Goal: Information Seeking & Learning: Learn about a topic

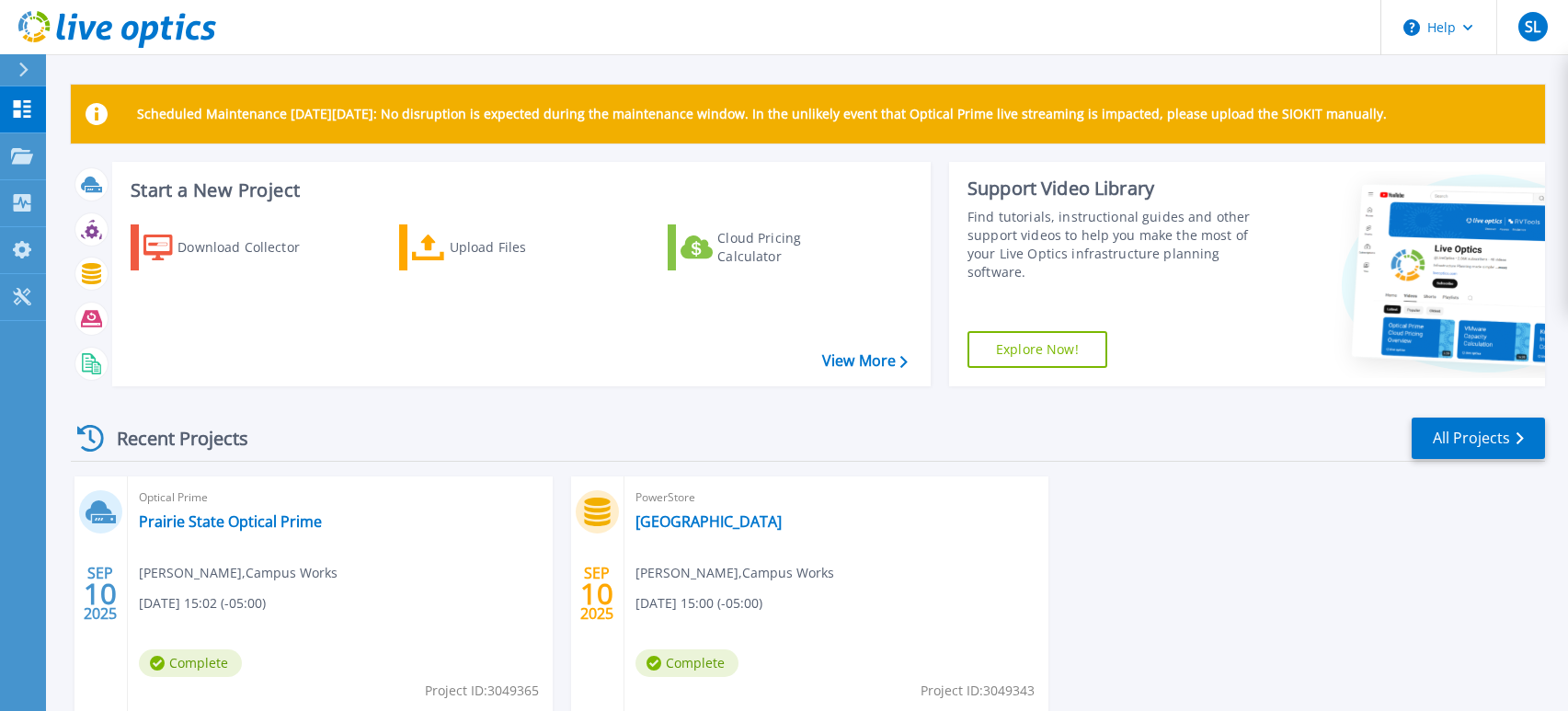
click at [284, 20] on header "Help SL End User [PERSON_NAME] [EMAIL_ADDRESS][DOMAIN_NAME] Campus Works My Pro…" at bounding box center [784, 28] width 1568 height 55
click at [13, 115] on icon at bounding box center [22, 109] width 17 height 17
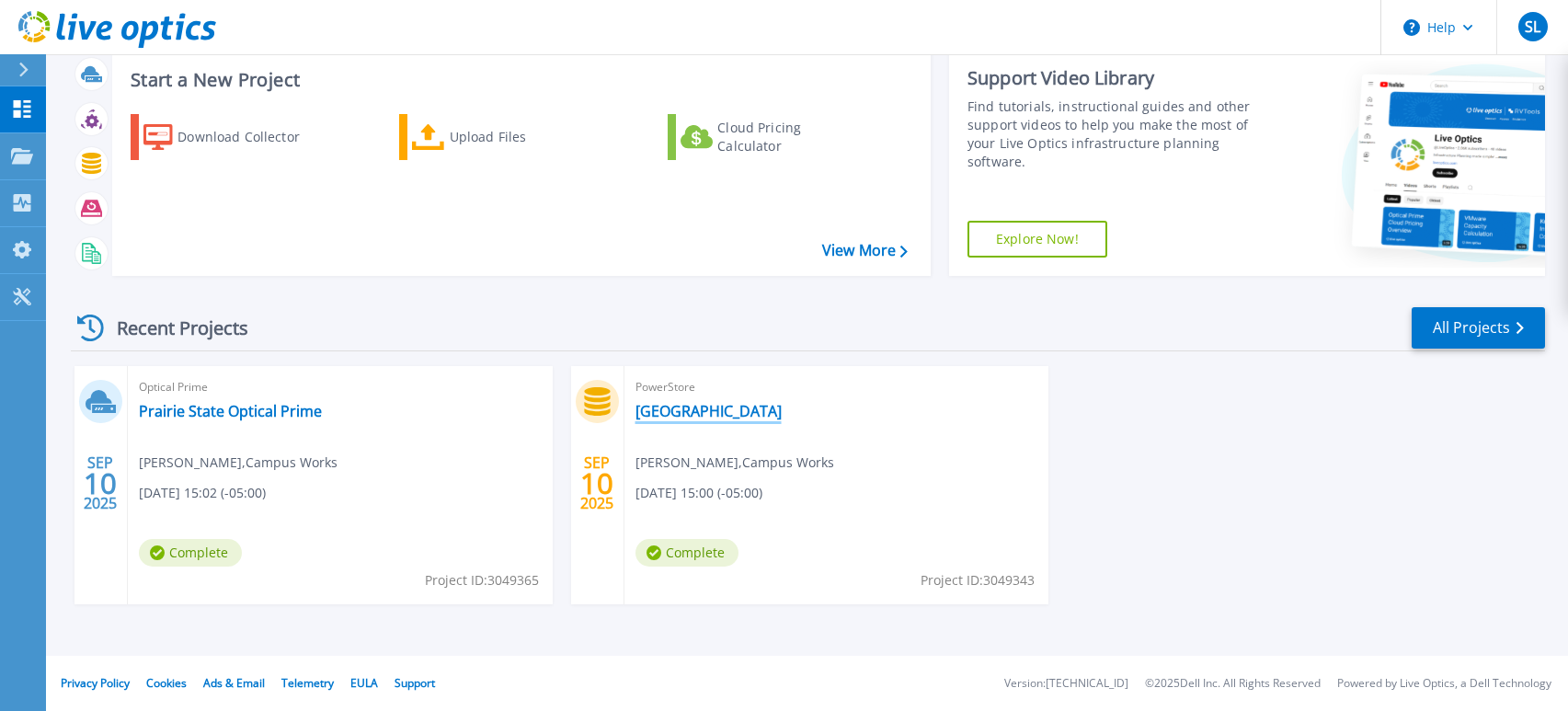
click at [686, 415] on link "[GEOGRAPHIC_DATA]" at bounding box center [708, 411] width 146 height 18
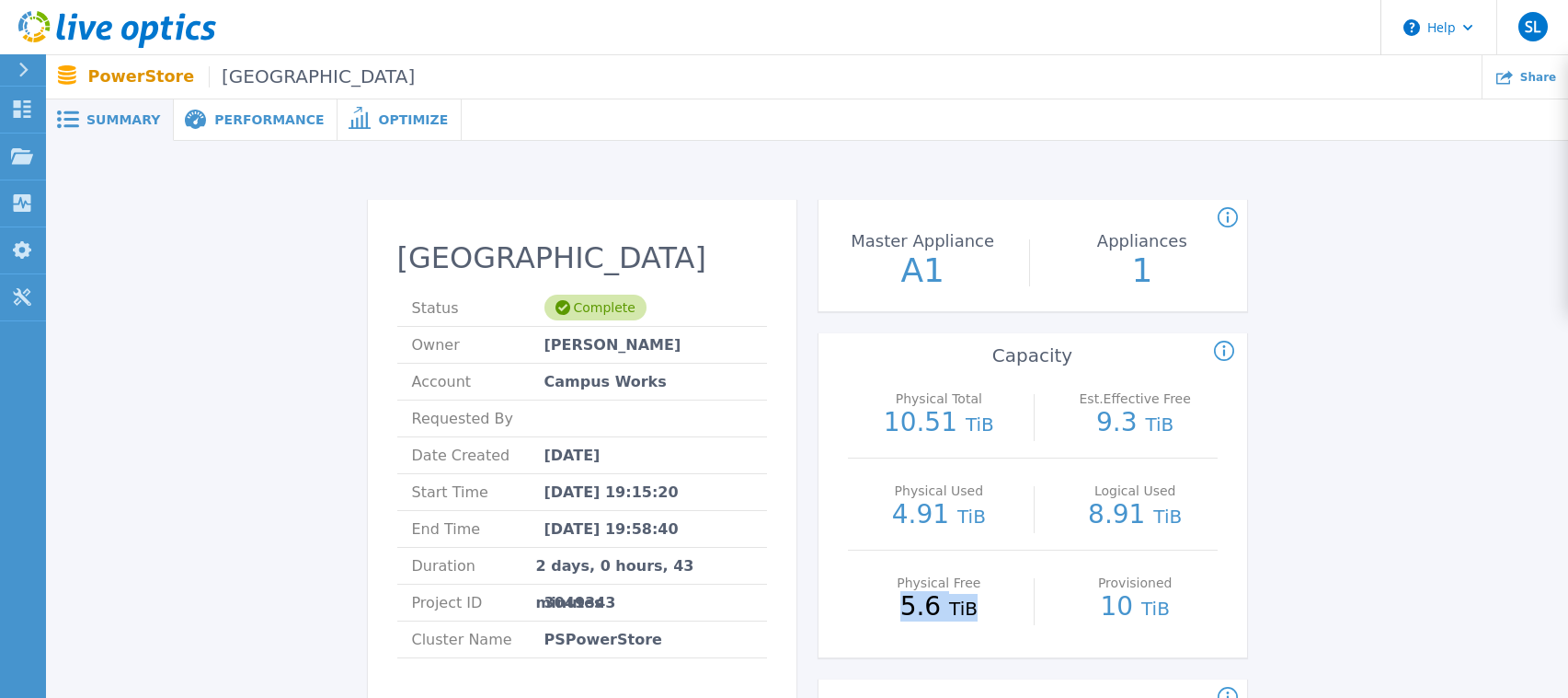
drag, startPoint x: 909, startPoint y: 613, endPoint x: 976, endPoint y: 613, distance: 67.0
click at [976, 613] on p "5.6 TiB" at bounding box center [939, 607] width 164 height 28
drag, startPoint x: 976, startPoint y: 613, endPoint x: 989, endPoint y: 616, distance: 13.3
click at [989, 616] on p "5.6 TiB" at bounding box center [939, 607] width 164 height 28
click at [974, 625] on div "Physical Free 5.6 TiB" at bounding box center [939, 597] width 164 height 92
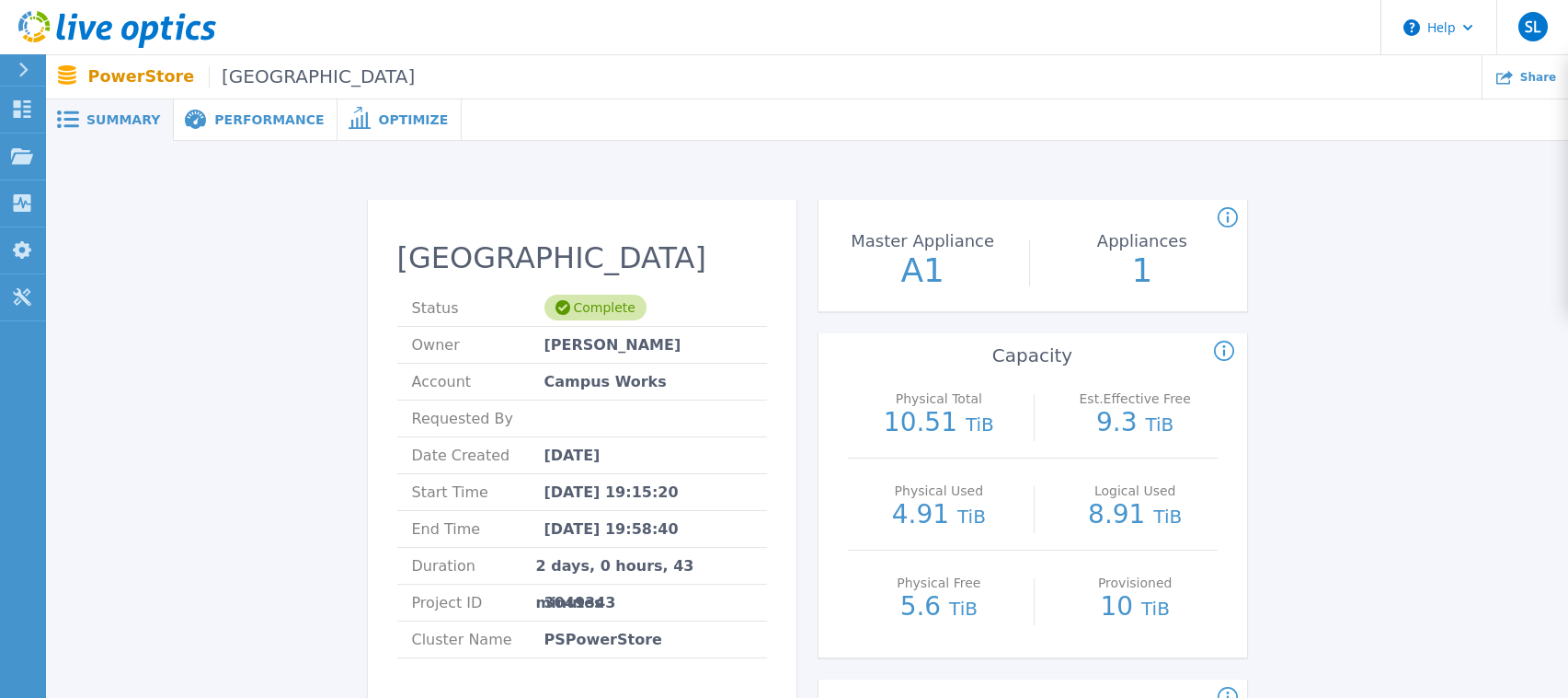
click at [230, 121] on span "Performance" at bounding box center [268, 119] width 110 height 12
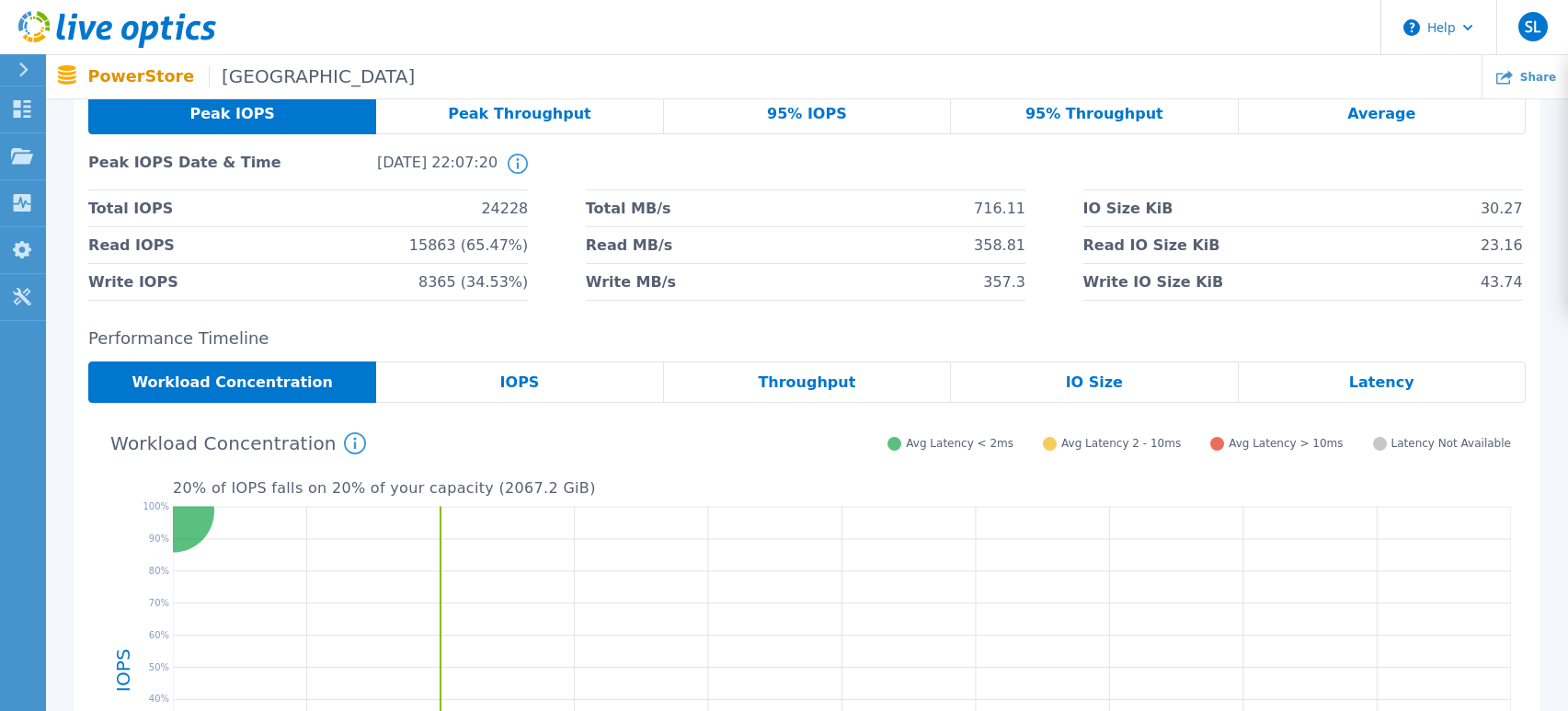
scroll to position [276, 0]
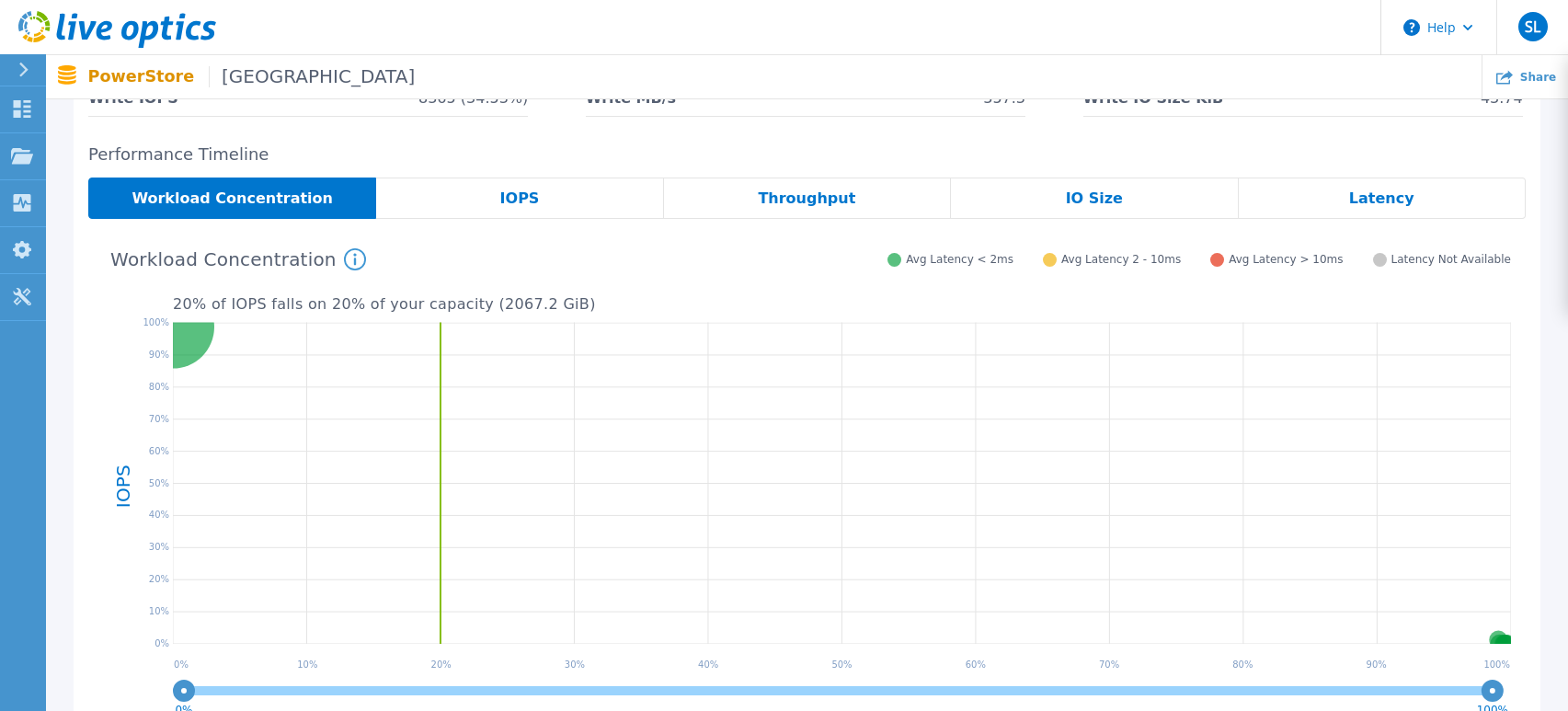
click at [483, 198] on div "IOPS" at bounding box center [520, 198] width 287 height 41
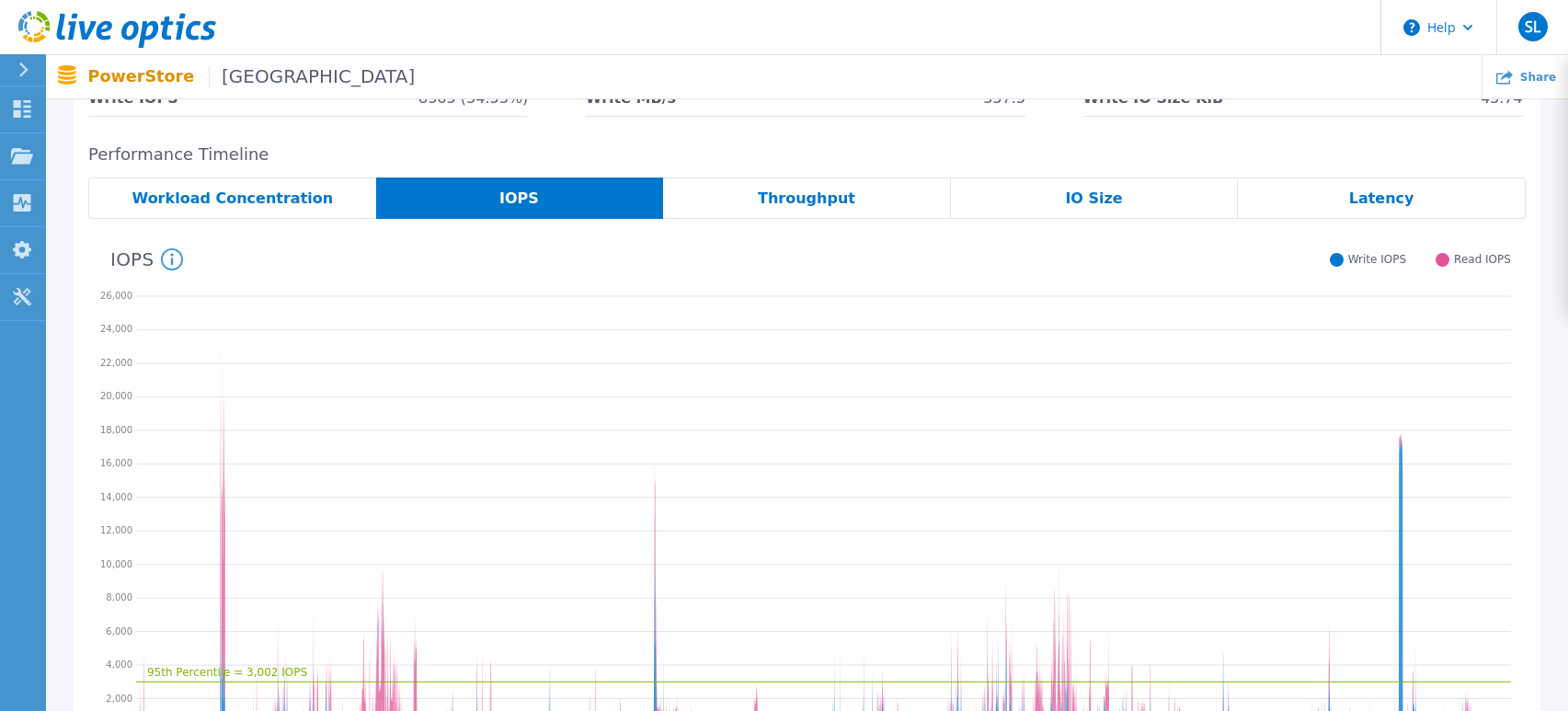
click at [830, 191] on span "Throughput" at bounding box center [806, 198] width 97 height 14
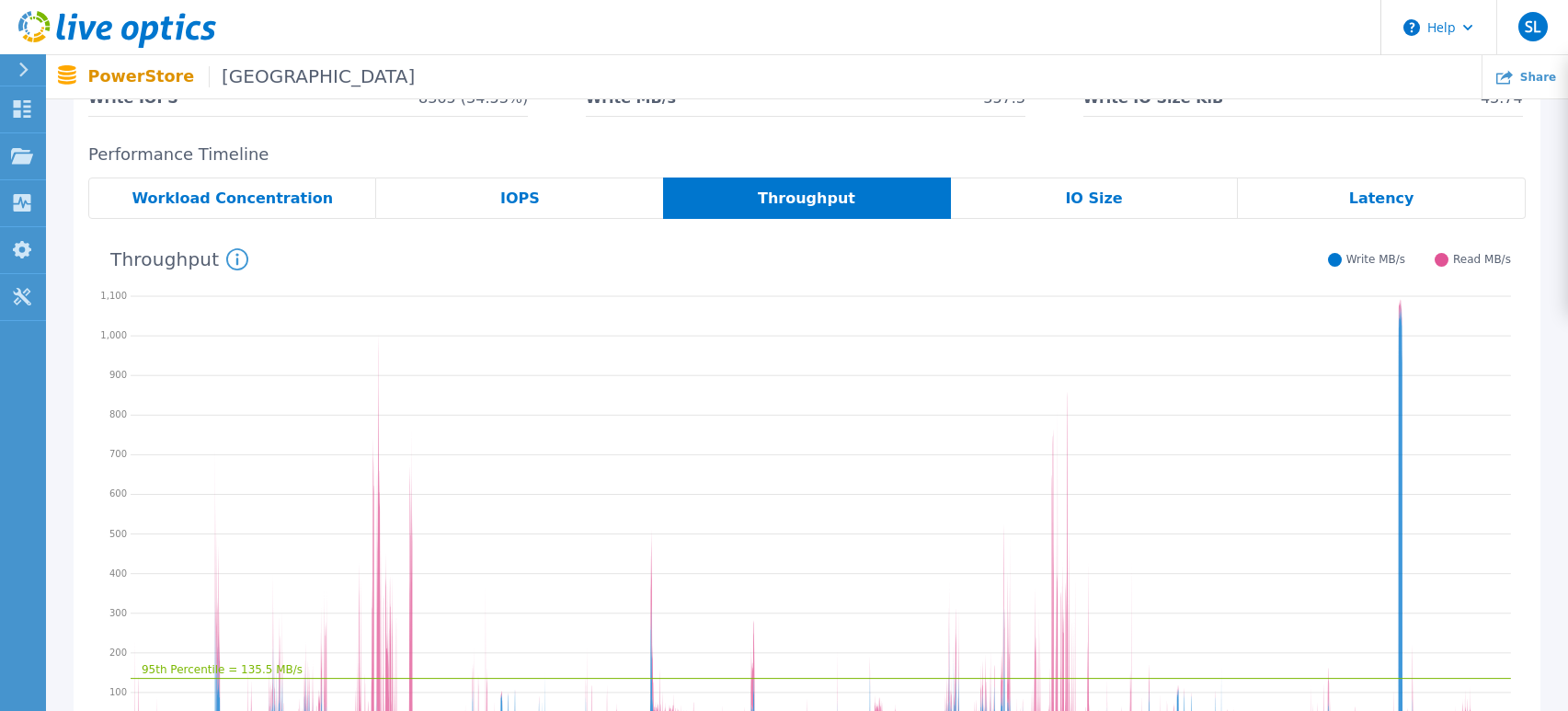
click at [1389, 208] on div "Latency" at bounding box center [1381, 198] width 288 height 41
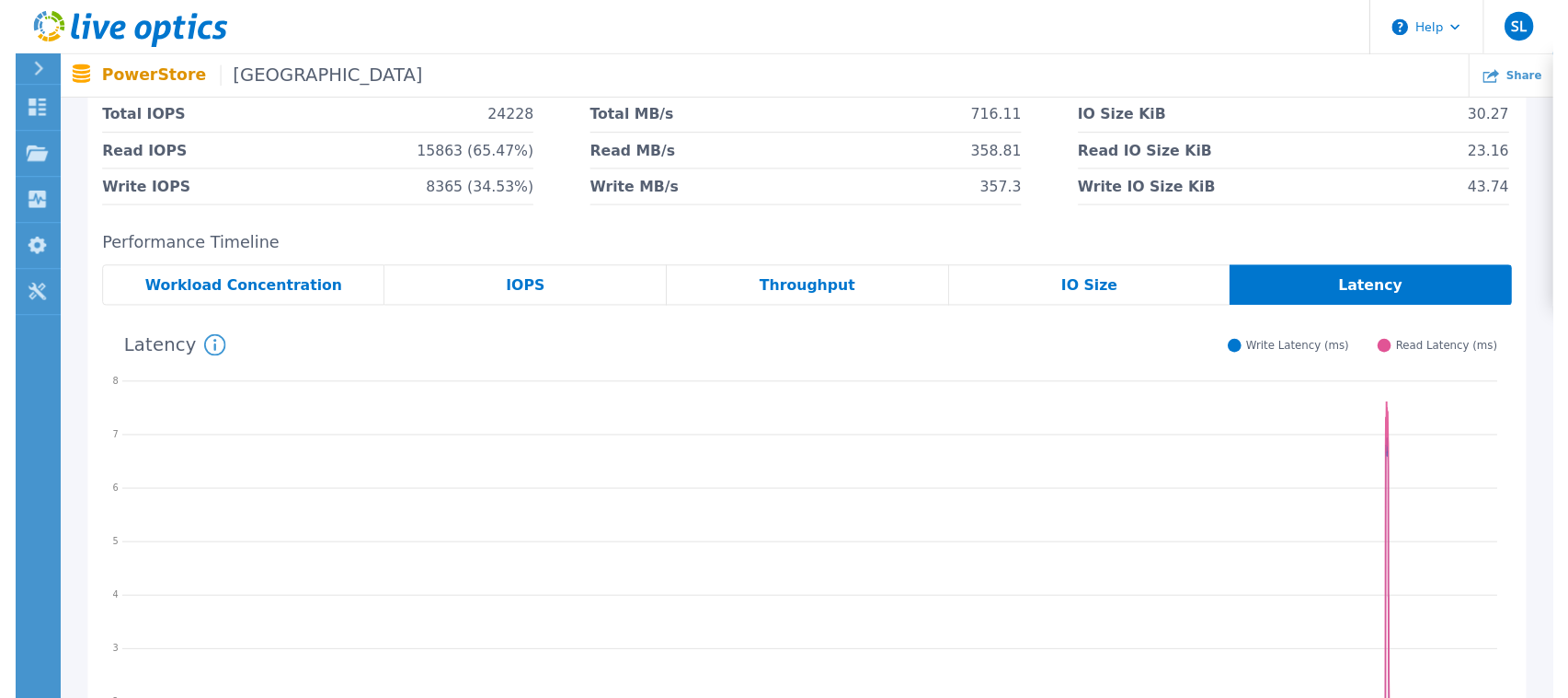
scroll to position [0, 0]
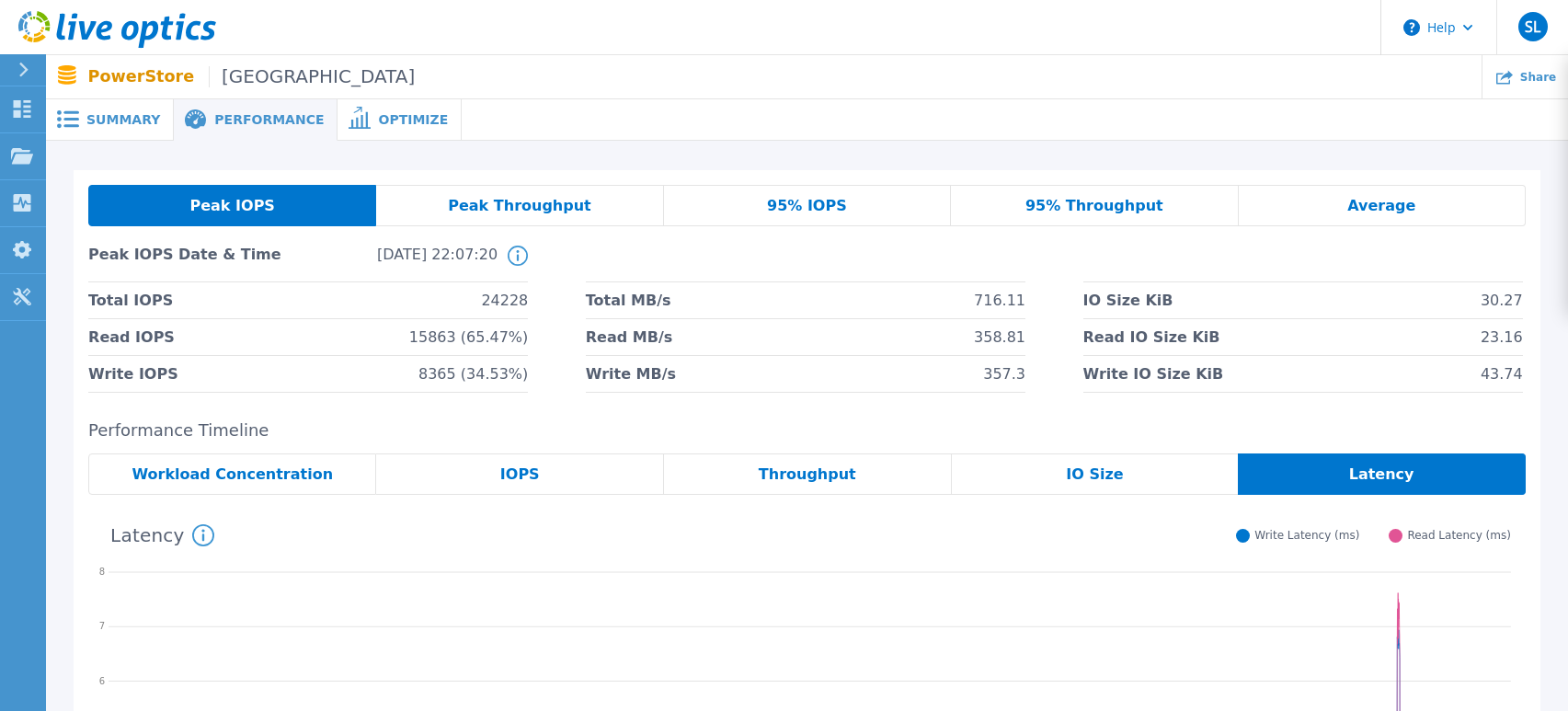
click at [118, 119] on span "Summary" at bounding box center [122, 118] width 74 height 12
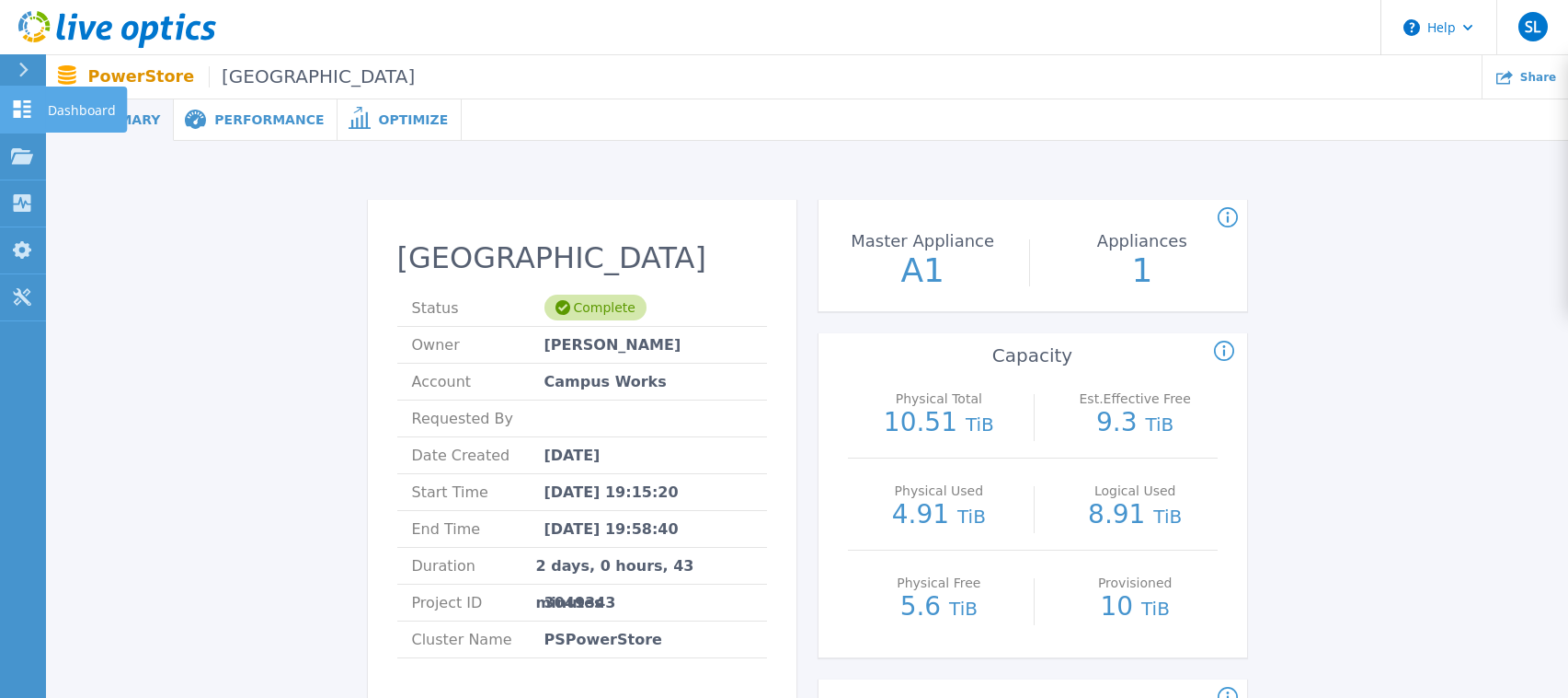
click at [61, 110] on p "Dashboard" at bounding box center [81, 110] width 68 height 48
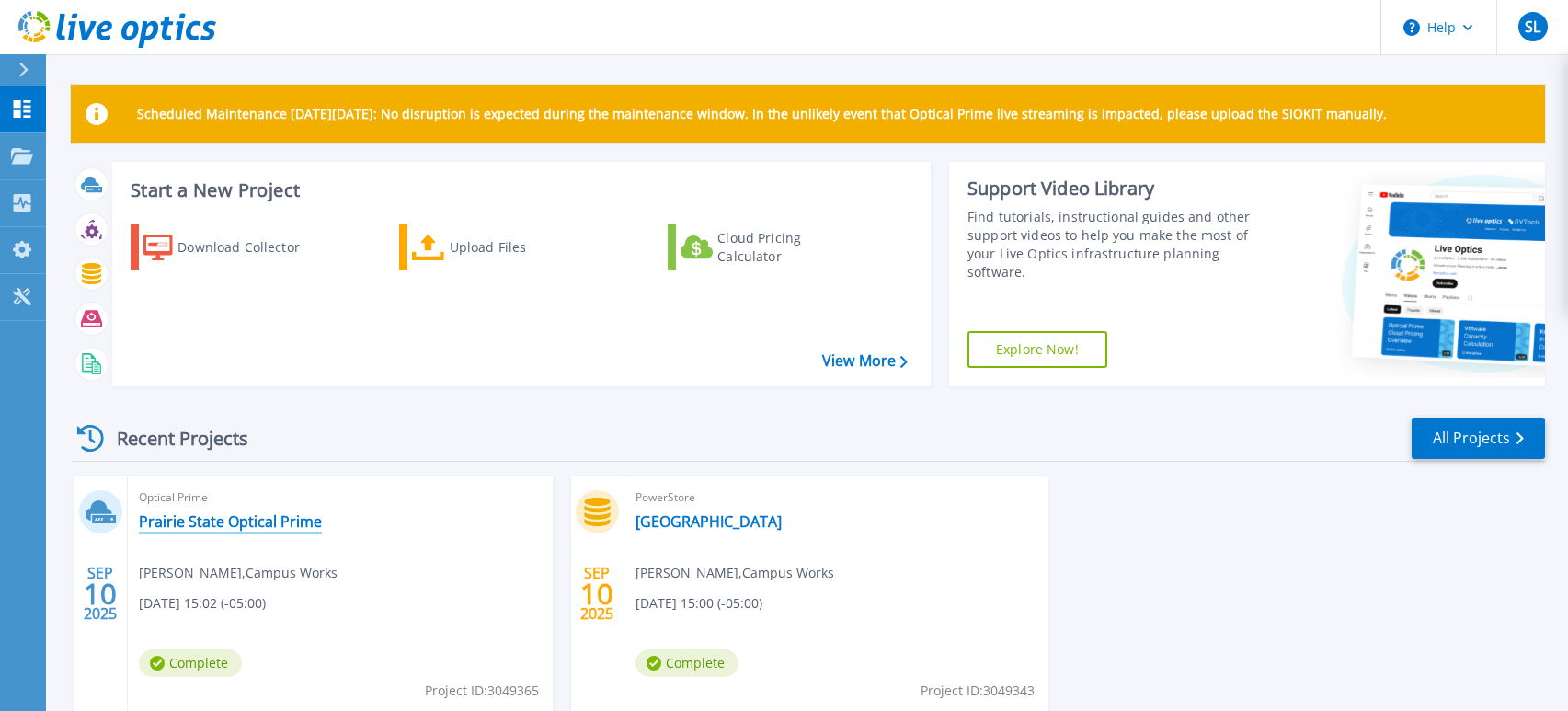
click at [168, 528] on link "Prairie State Optical Prime" at bounding box center [230, 521] width 183 height 18
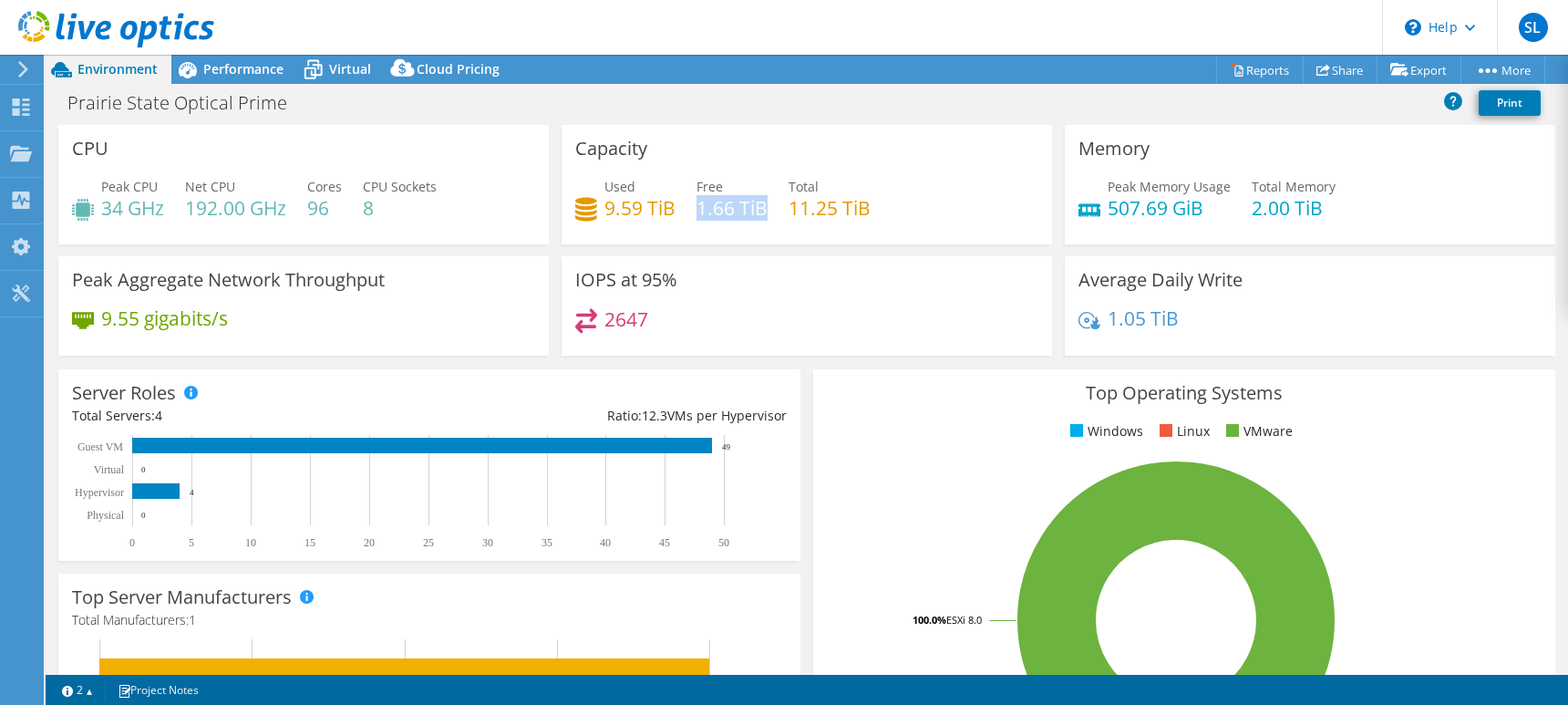
drag, startPoint x: 696, startPoint y: 208, endPoint x: 762, endPoint y: 213, distance: 66.2
click at [762, 213] on h4 "1.66 TiB" at bounding box center [731, 208] width 71 height 20
drag, startPoint x: 762, startPoint y: 213, endPoint x: 751, endPoint y: 241, distance: 30.1
click at [751, 241] on div "Capacity Used 9.59 TiB Free 1.66 TiB Total 11.25 TiB" at bounding box center [807, 185] width 491 height 119
click at [265, 63] on span "Performance" at bounding box center [243, 69] width 81 height 17
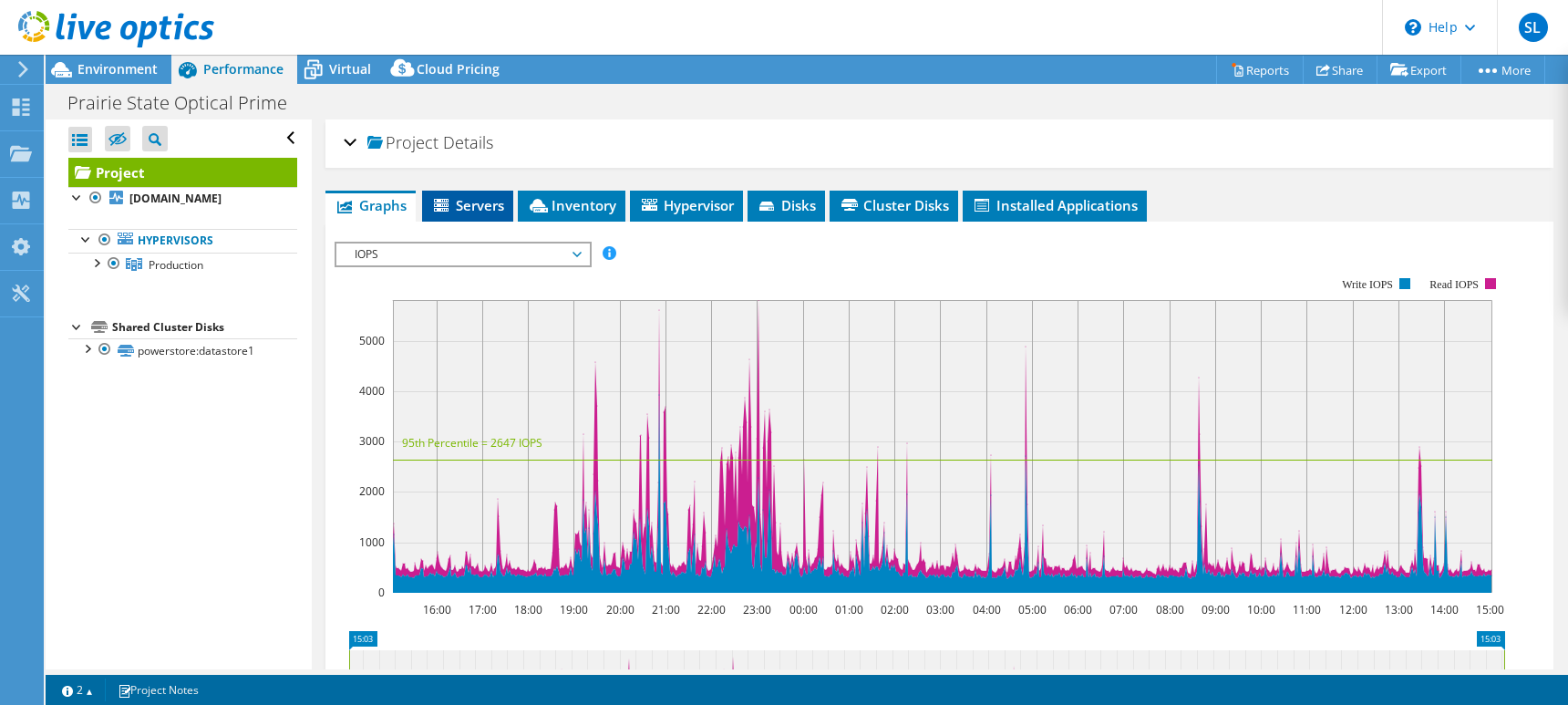
click at [460, 201] on span "Servers" at bounding box center [467, 205] width 73 height 18
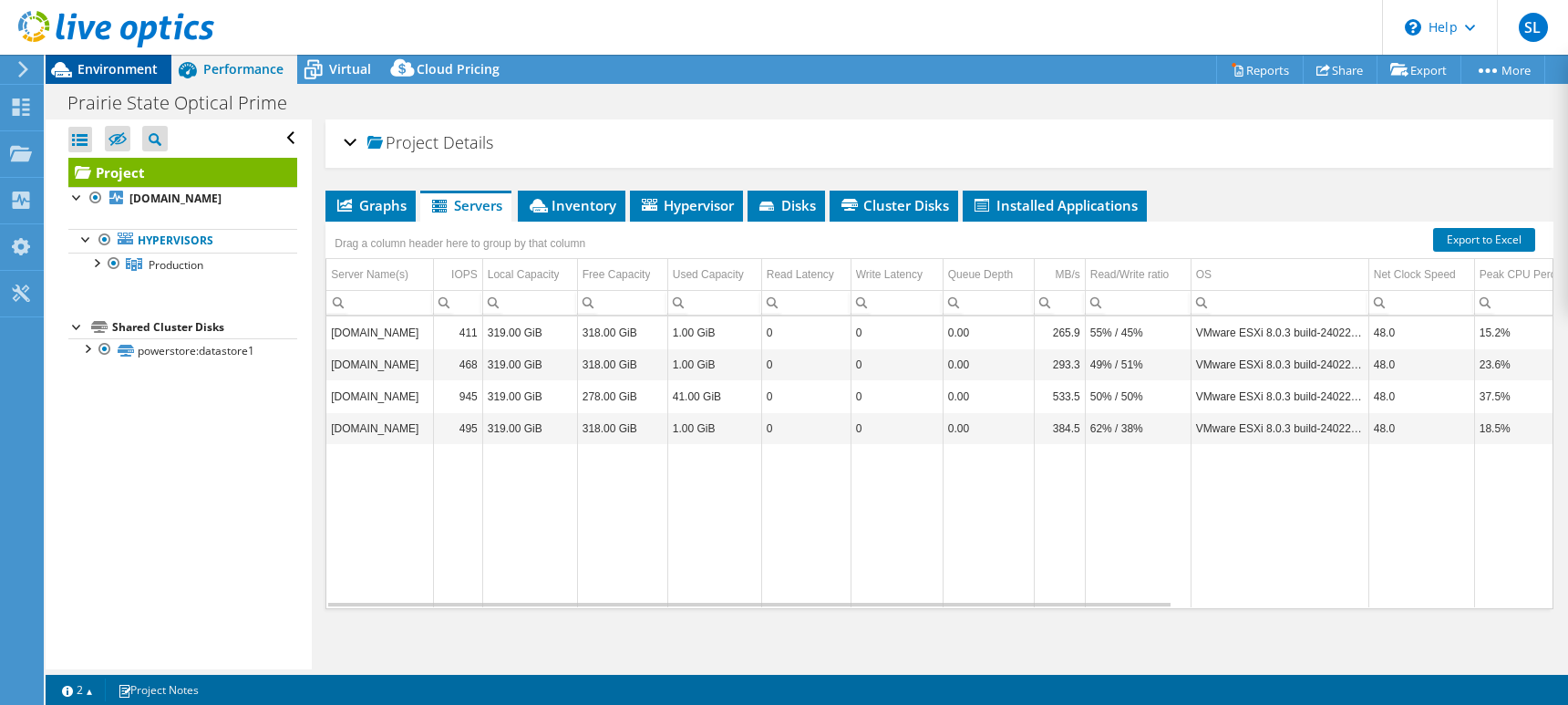
click at [124, 72] on span "Environment" at bounding box center [117, 69] width 81 height 17
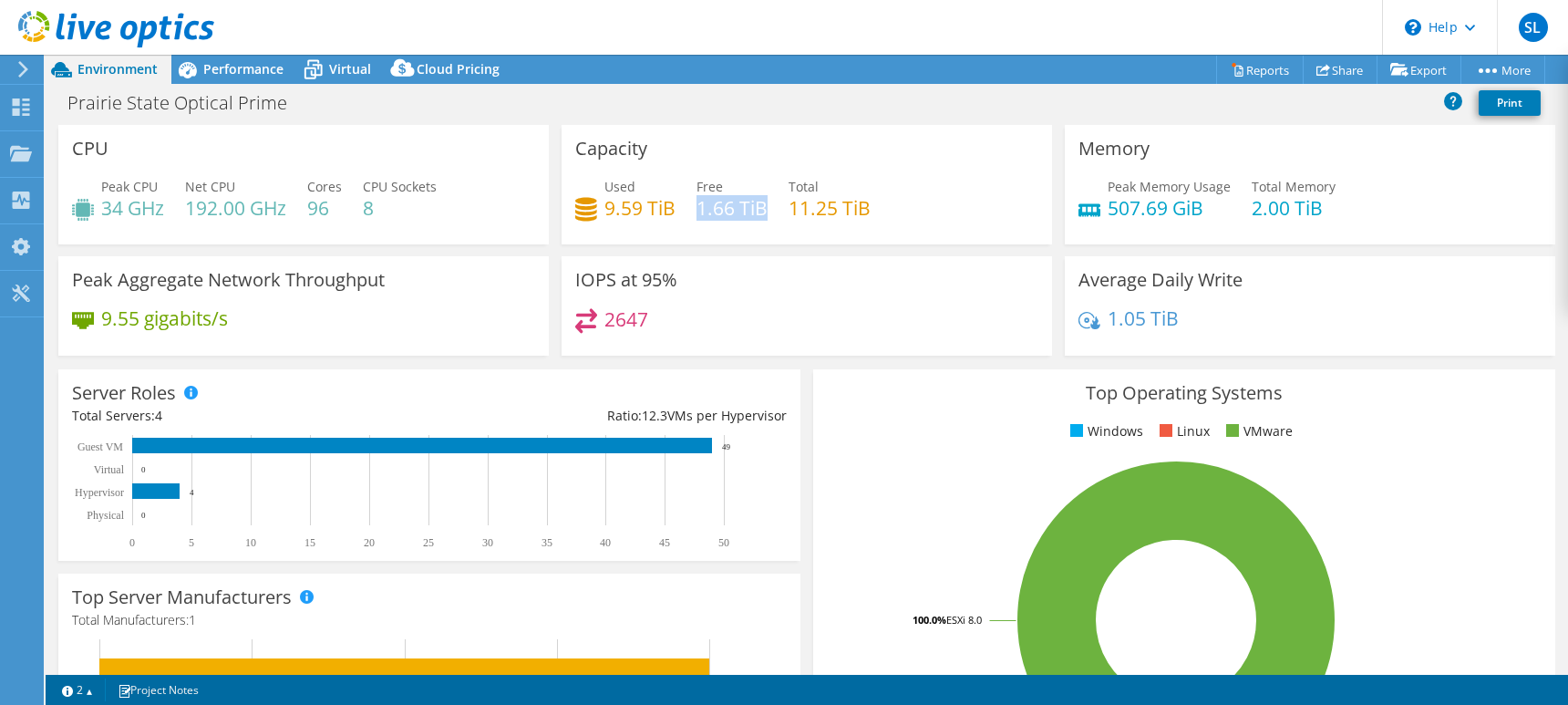
drag, startPoint x: 693, startPoint y: 213, endPoint x: 763, endPoint y: 212, distance: 70.0
click at [763, 212] on h4 "1.66 TiB" at bounding box center [731, 208] width 71 height 20
drag, startPoint x: 762, startPoint y: 215, endPoint x: 742, endPoint y: 236, distance: 29.0
click at [742, 236] on div "Capacity Used 9.59 TiB Free 1.66 TiB Total 11.25 TiB" at bounding box center [807, 185] width 491 height 119
click at [219, 63] on span "Performance" at bounding box center [243, 69] width 81 height 17
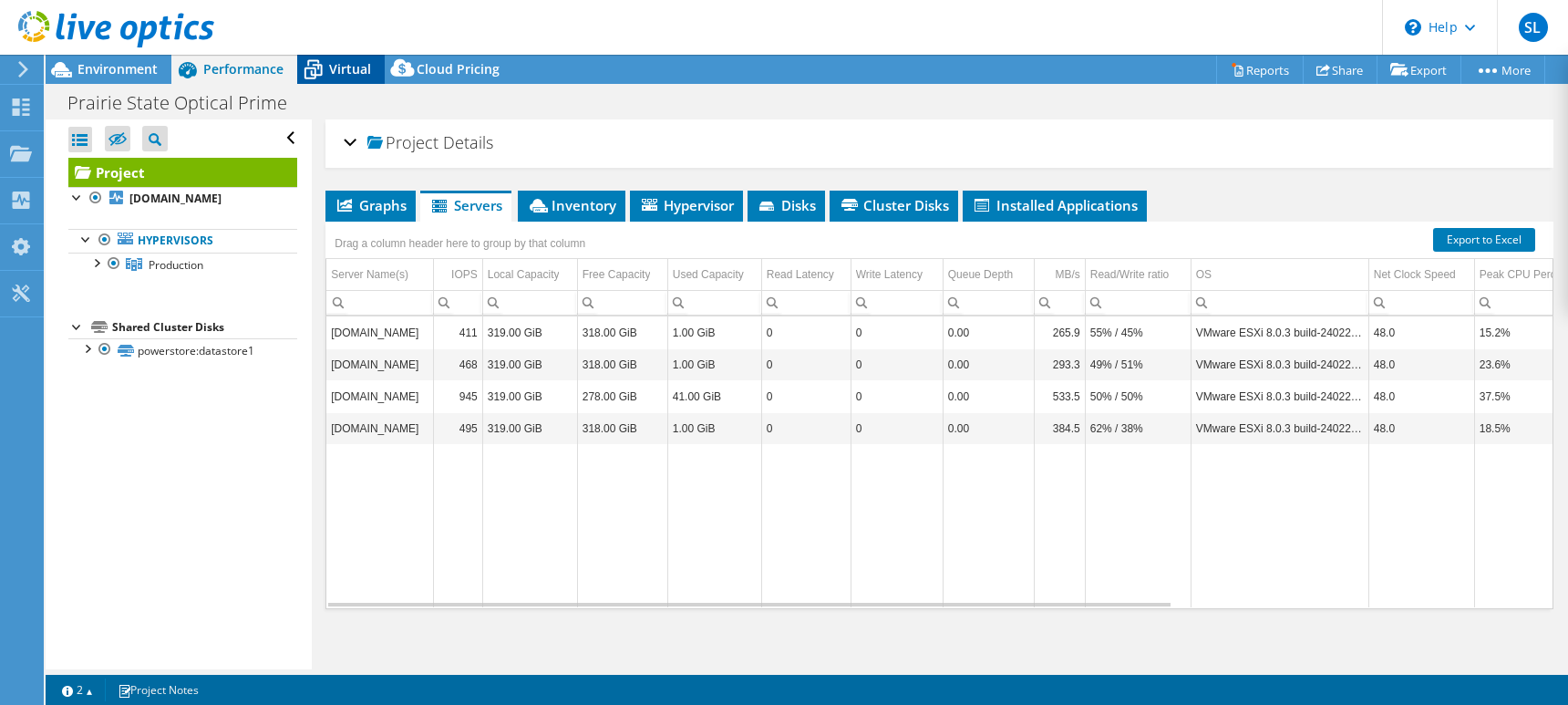
click at [315, 67] on icon at bounding box center [314, 70] width 32 height 32
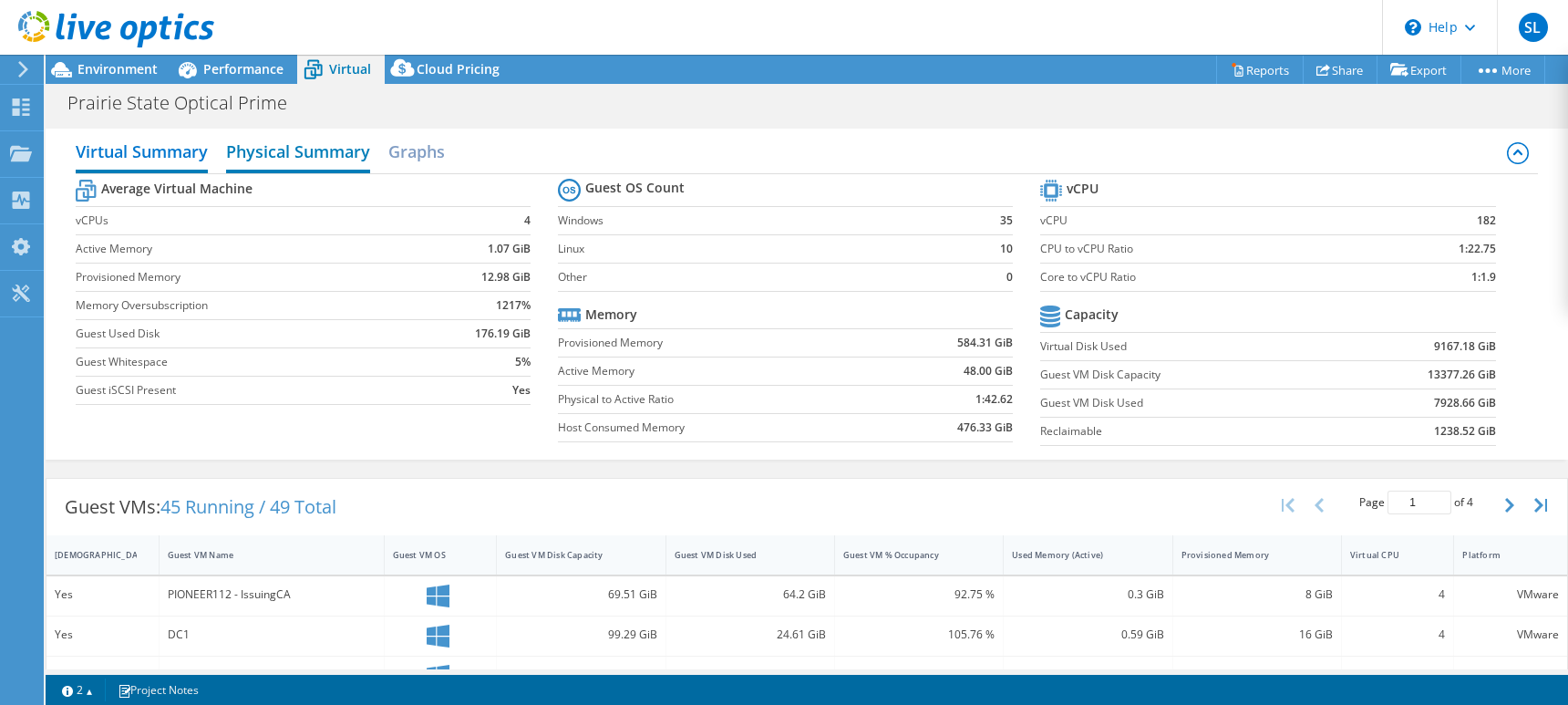
click at [259, 165] on h2 "Physical Summary" at bounding box center [298, 154] width 144 height 40
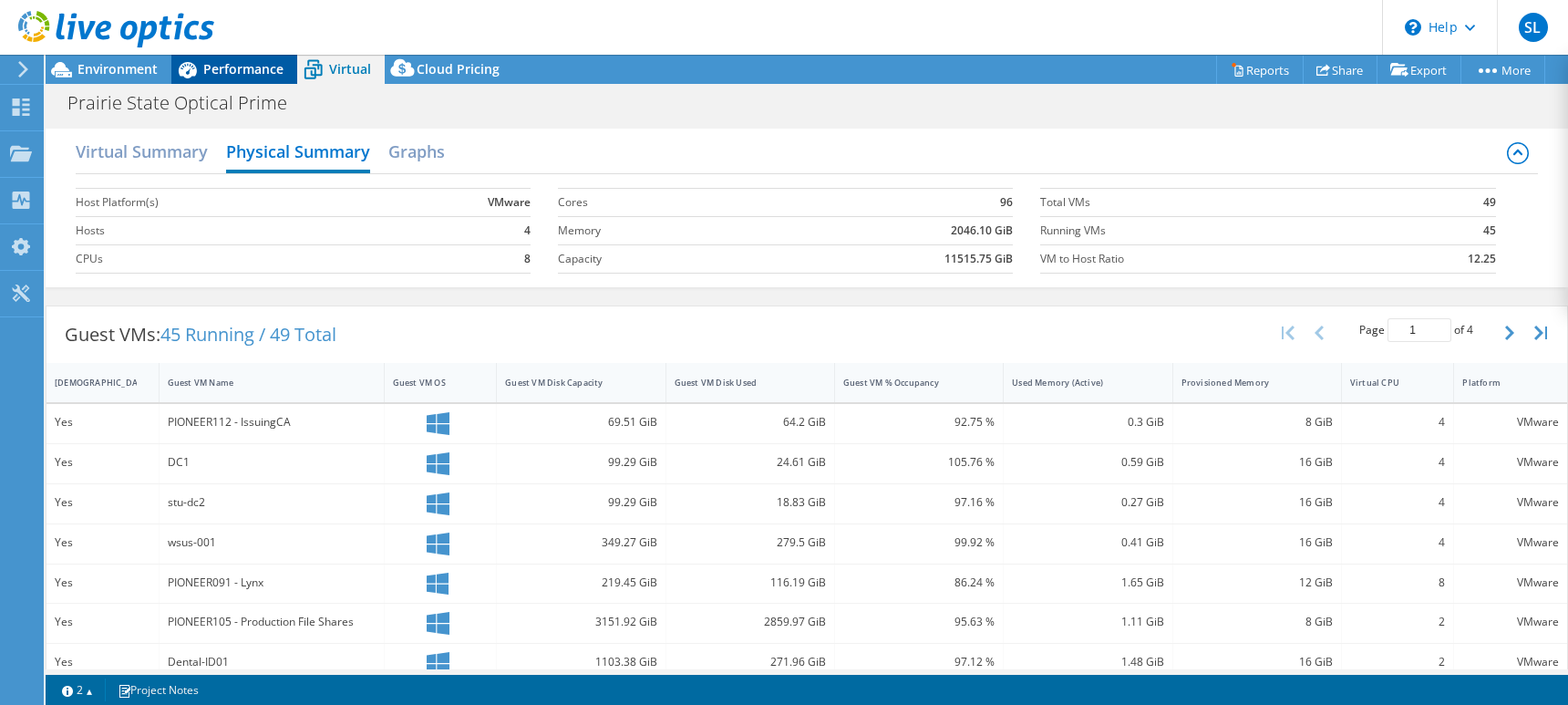
click at [244, 56] on div "Performance" at bounding box center [234, 69] width 126 height 29
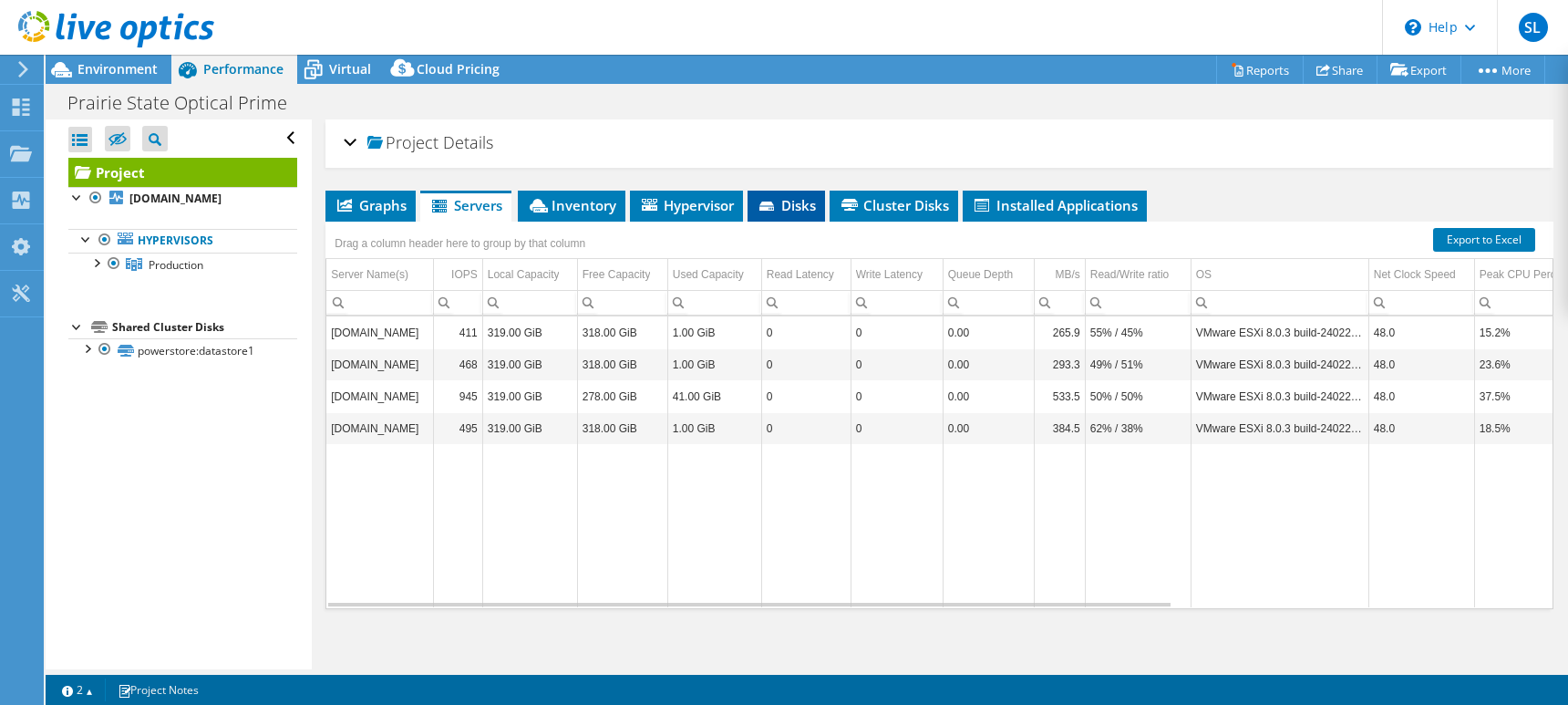
click at [784, 200] on span "Disks" at bounding box center [786, 205] width 60 height 18
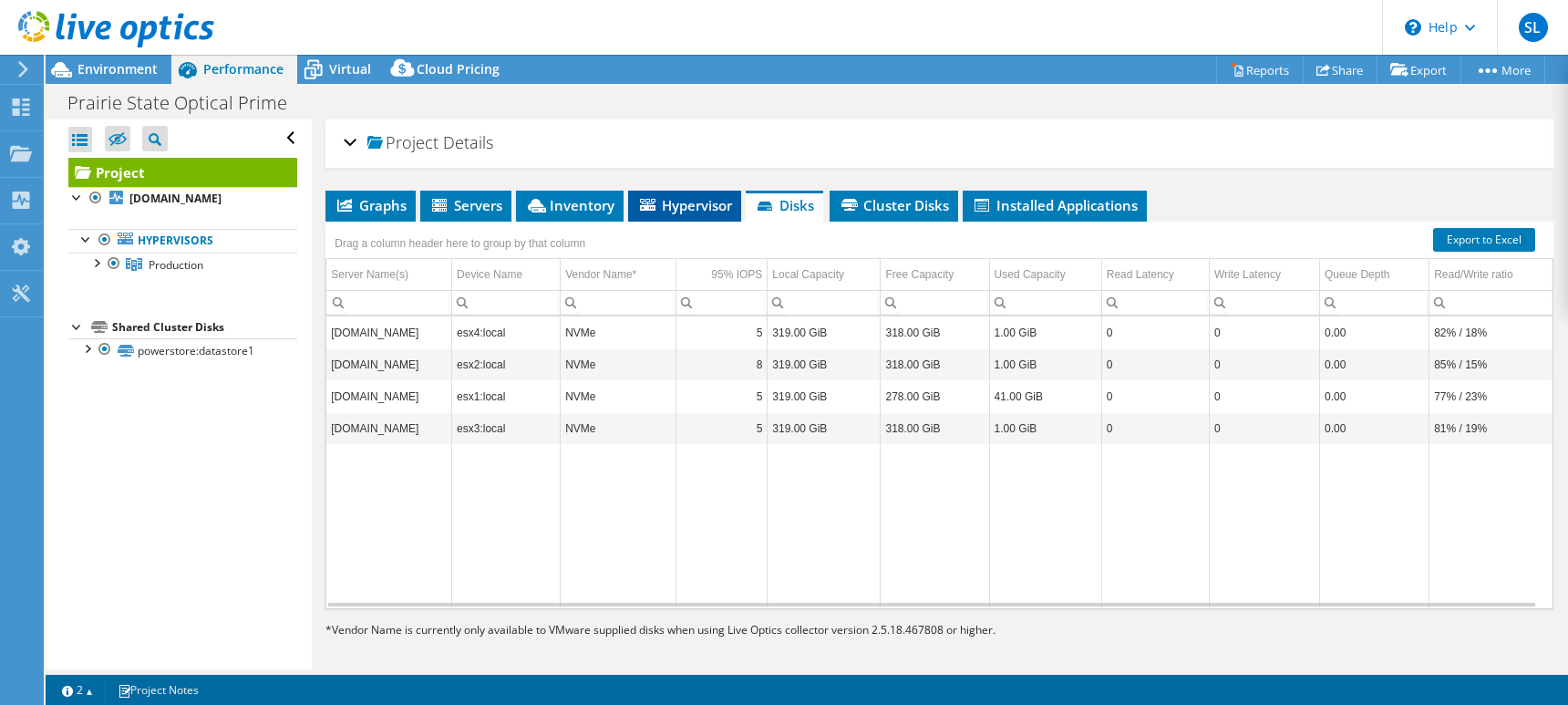
click at [683, 203] on span "Hypervisor" at bounding box center [685, 205] width 95 height 18
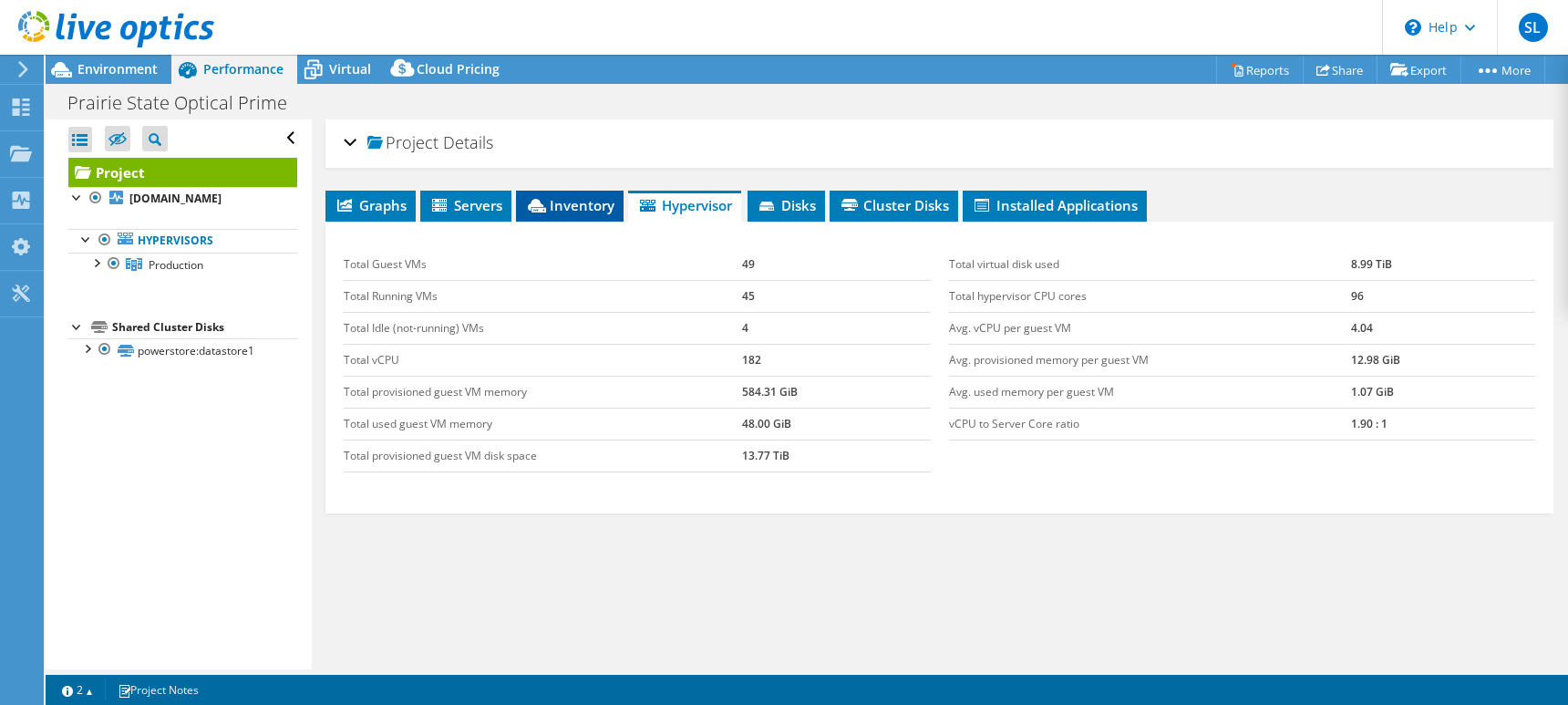
click at [564, 203] on span "Inventory" at bounding box center [569, 205] width 89 height 18
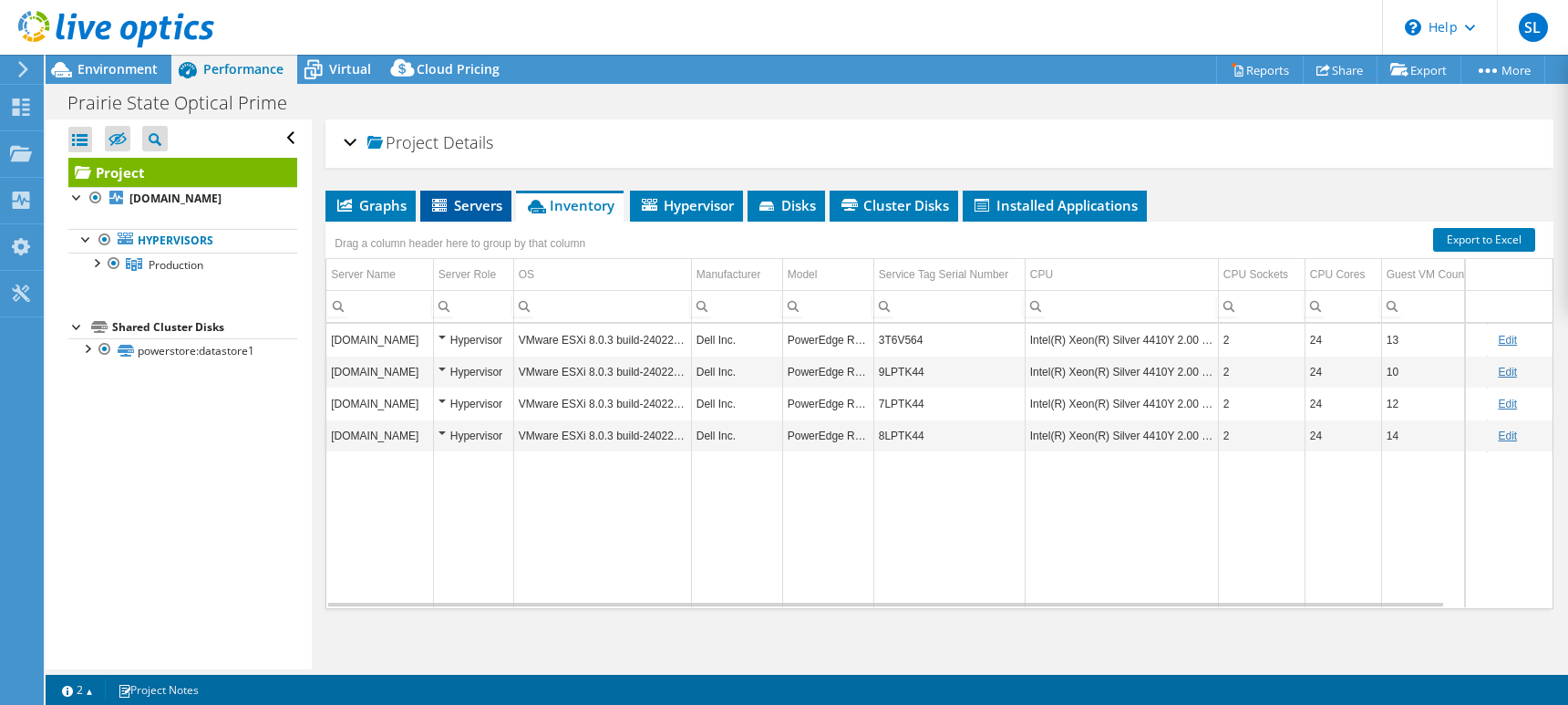
click at [474, 207] on span "Servers" at bounding box center [465, 205] width 73 height 18
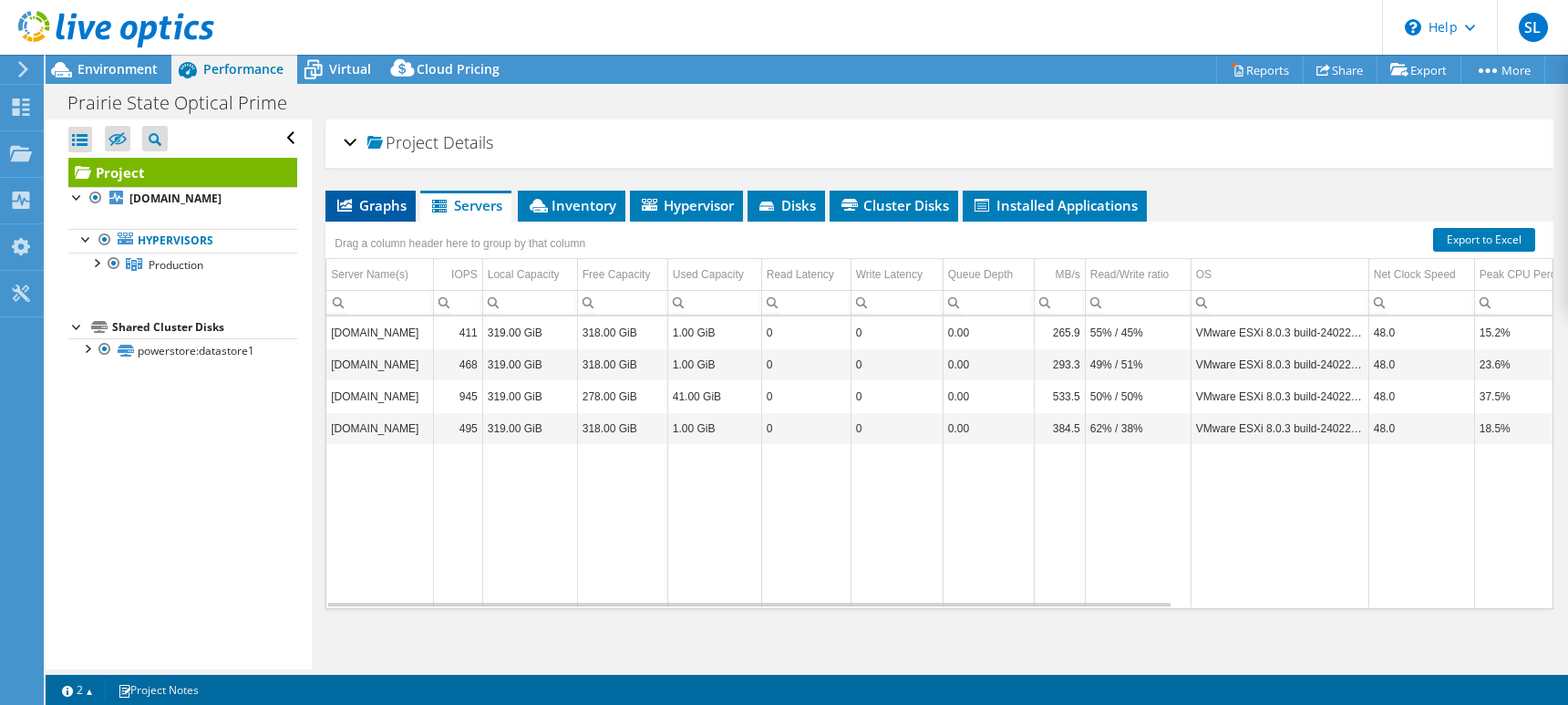
click at [381, 208] on span "Graphs" at bounding box center [370, 205] width 72 height 18
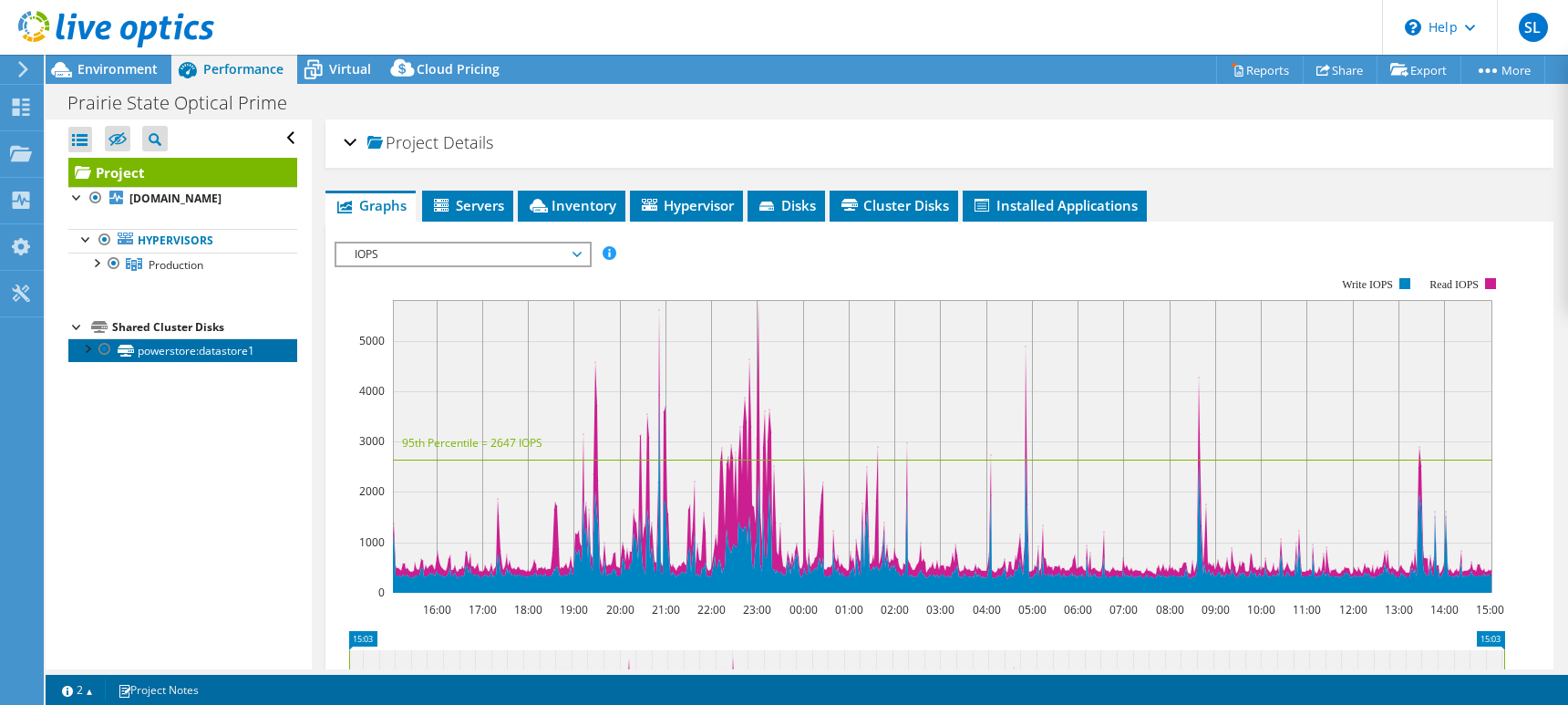
click at [160, 356] on link "powerstore:datastore1" at bounding box center [183, 350] width 229 height 24
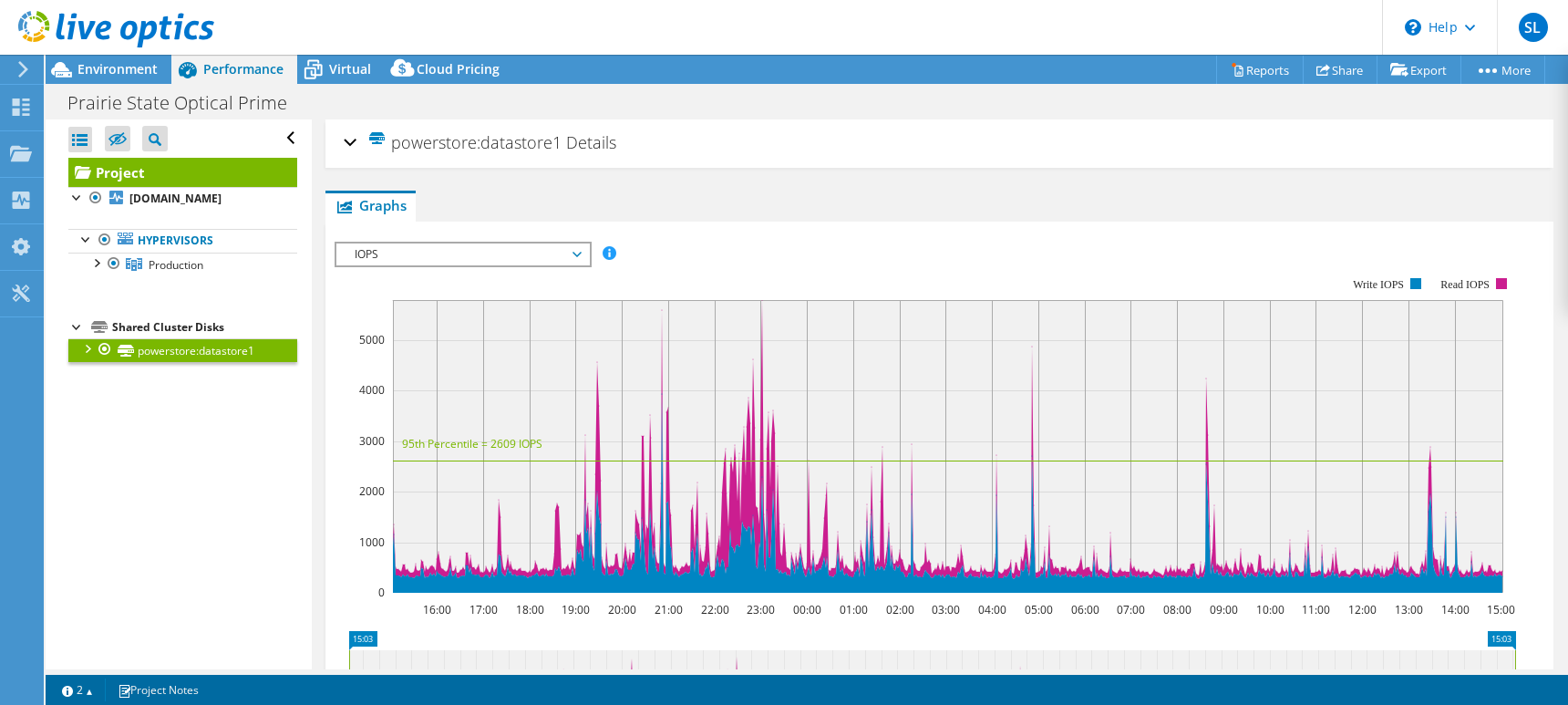
click at [86, 348] on div at bounding box center [86, 347] width 18 height 18
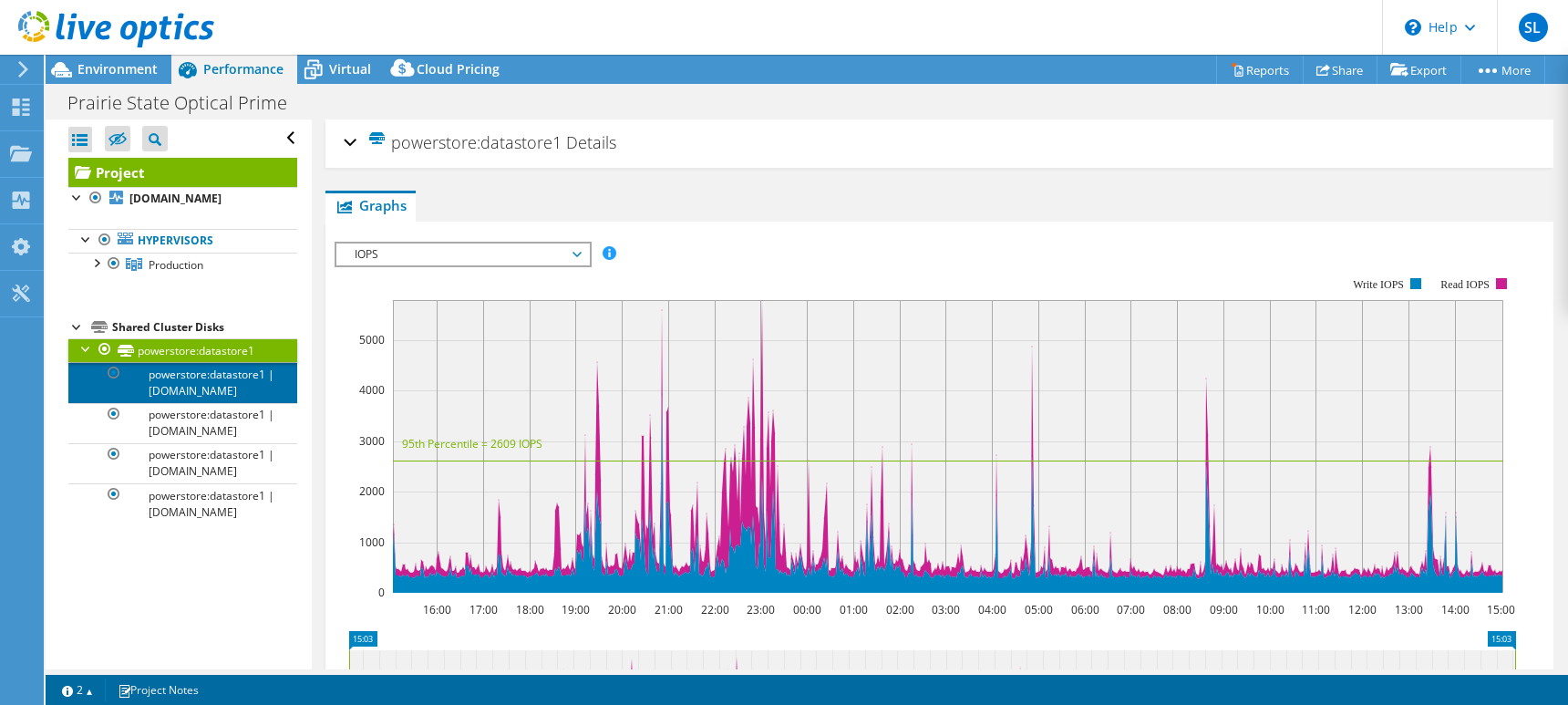
click at [101, 379] on link "powerstore:datastore1 | [DOMAIN_NAME]" at bounding box center [183, 382] width 229 height 40
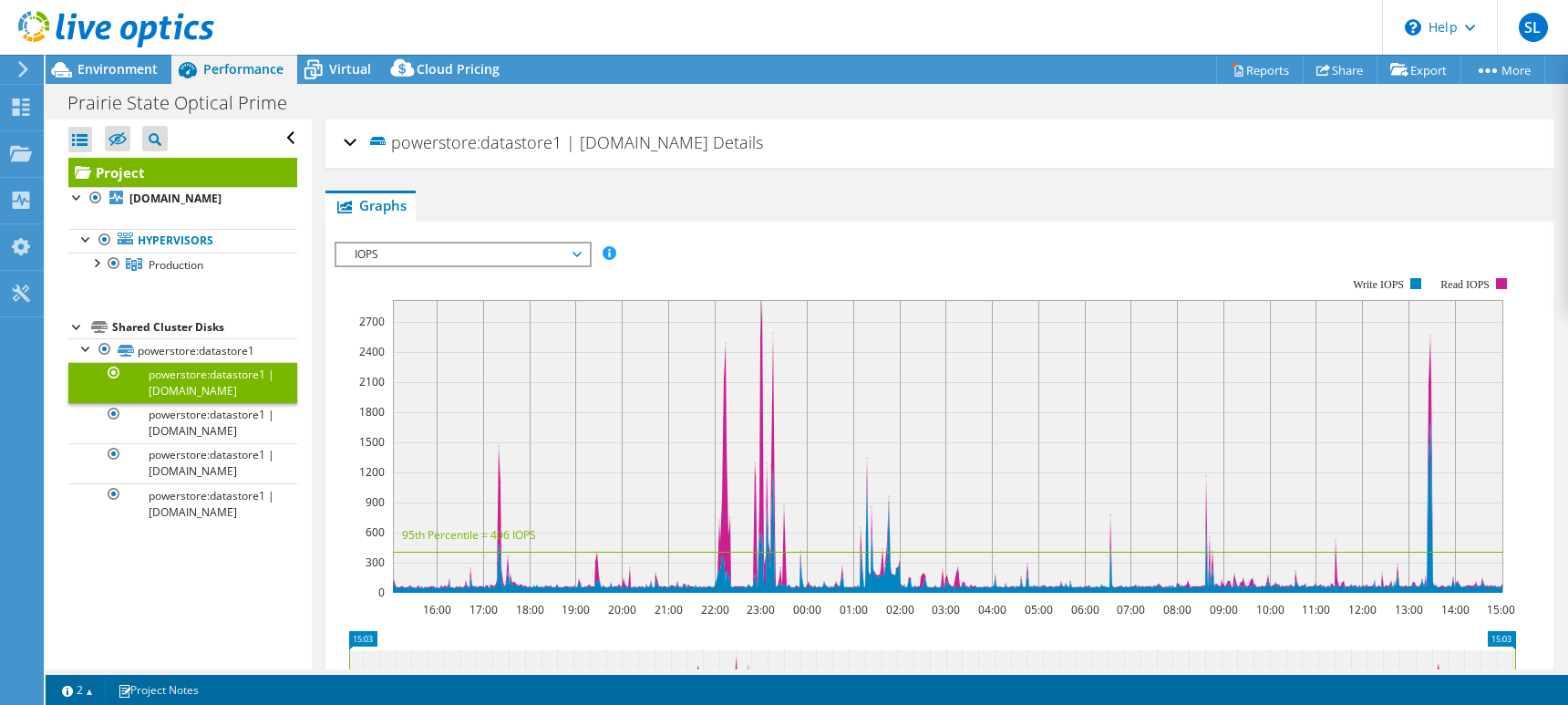
click at [583, 253] on span "IOPS" at bounding box center [462, 254] width 253 height 22
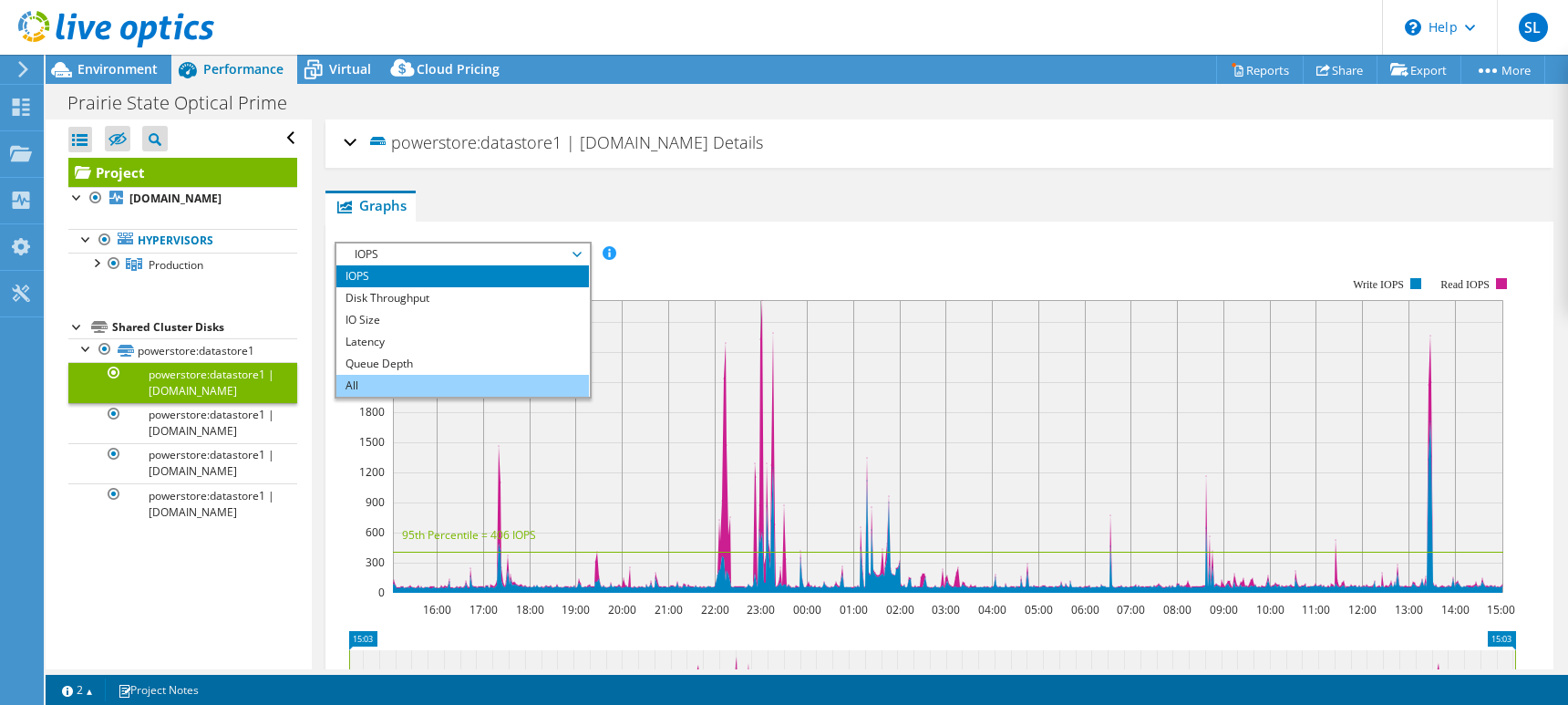
click at [390, 385] on li "All" at bounding box center [462, 386] width 253 height 22
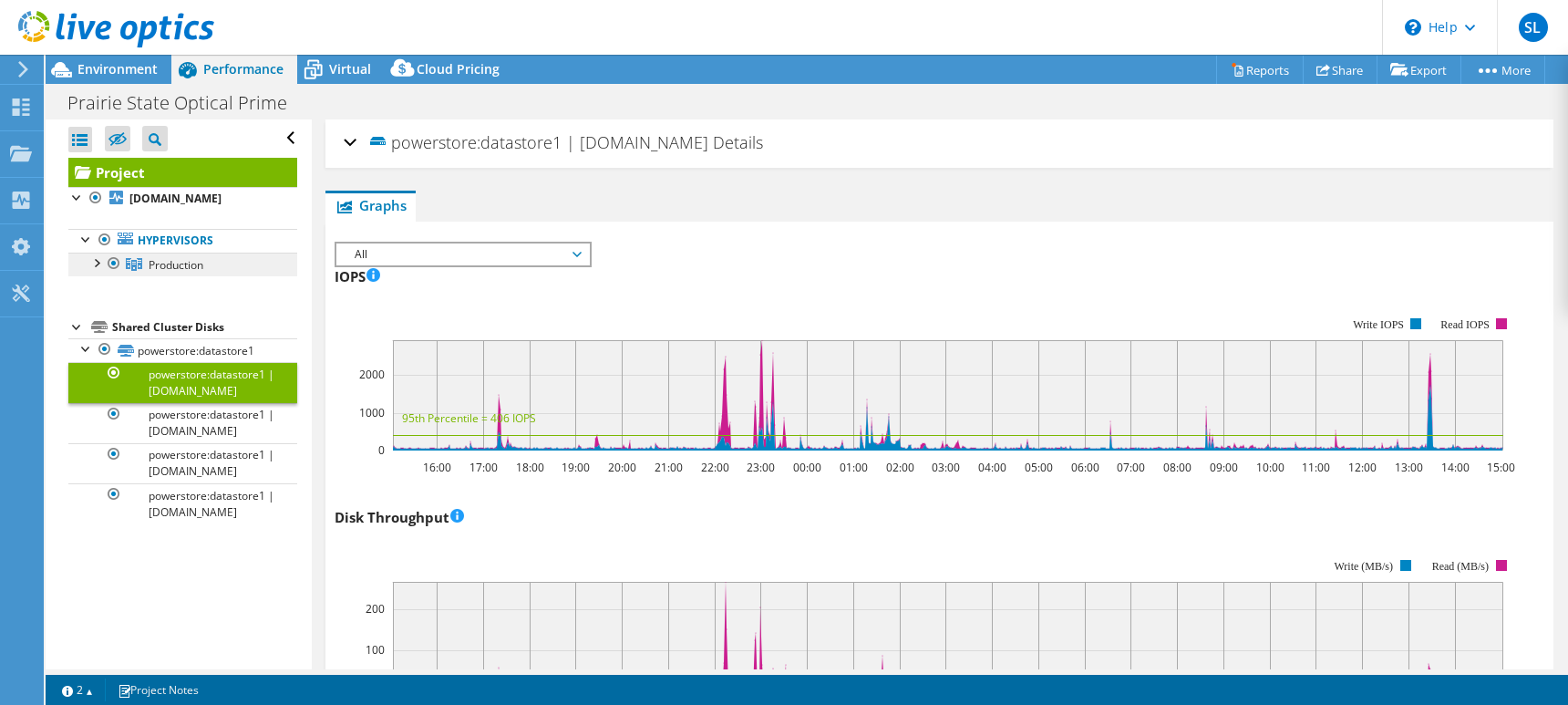
click at [138, 260] on icon at bounding box center [134, 263] width 16 height 12
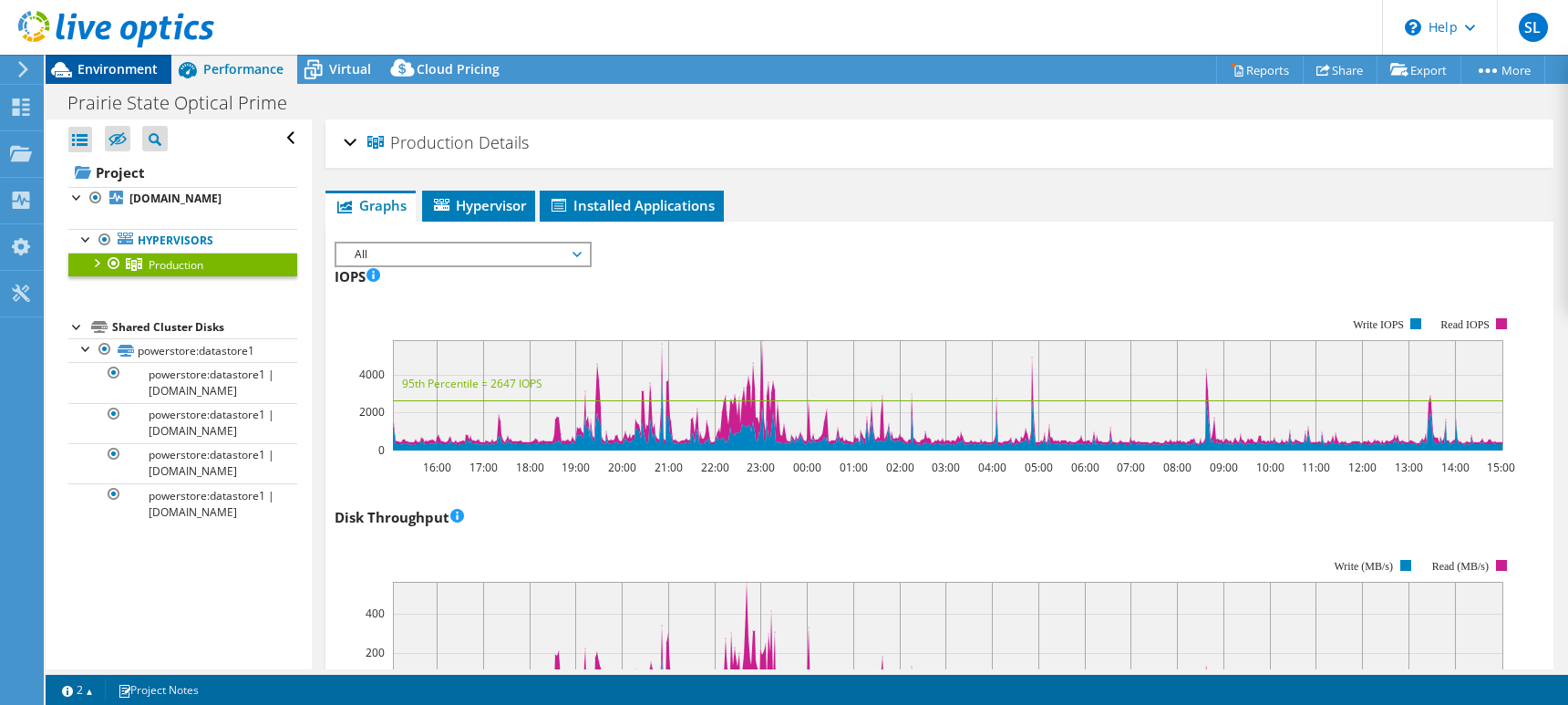
click at [78, 64] on span "Environment" at bounding box center [117, 69] width 81 height 17
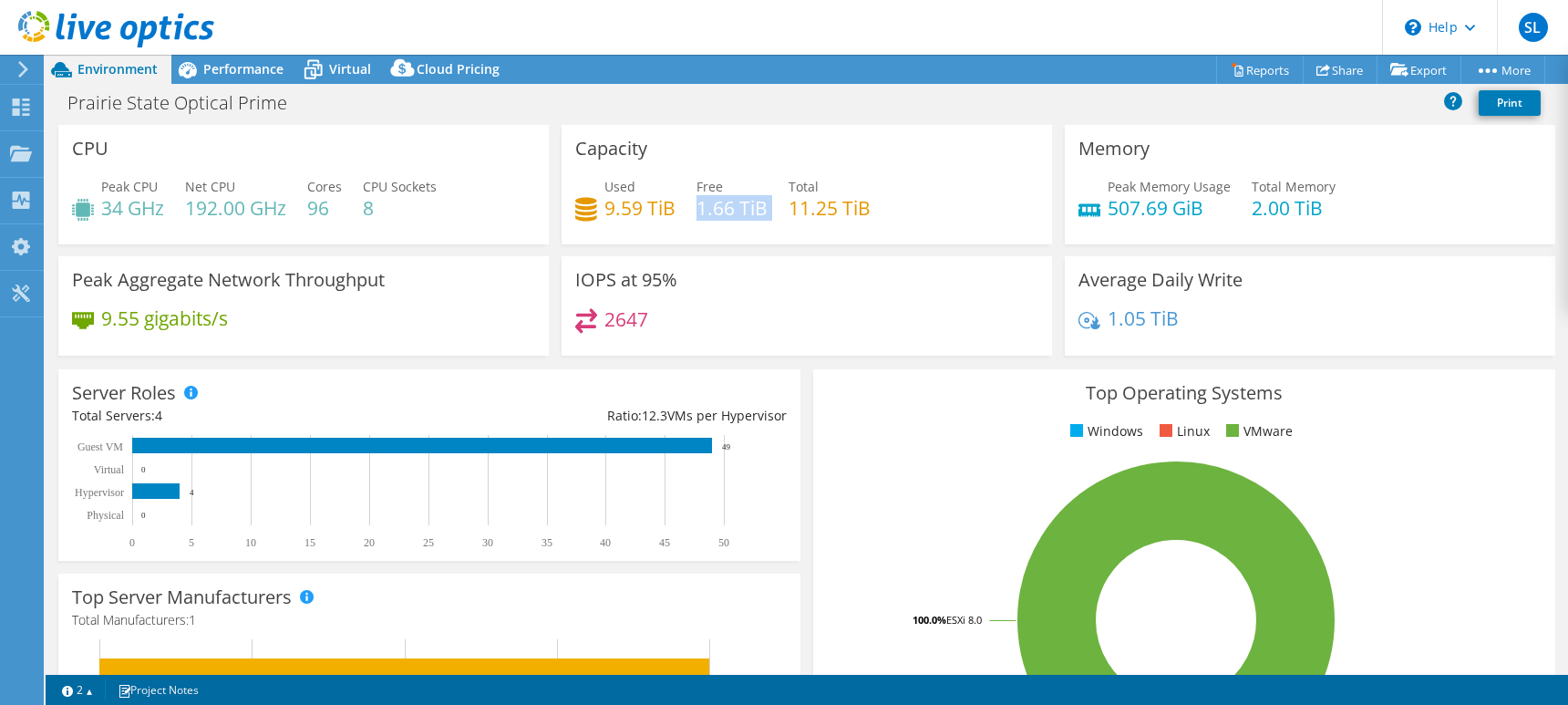
drag, startPoint x: 693, startPoint y: 212, endPoint x: 765, endPoint y: 208, distance: 72.1
click at [765, 208] on div "Used 9.59 TiB Free 1.66 TiB Total 11.25 TiB" at bounding box center [806, 207] width 463 height 60
click at [60, 101] on div "Dashboard" at bounding box center [85, 108] width 85 height 45
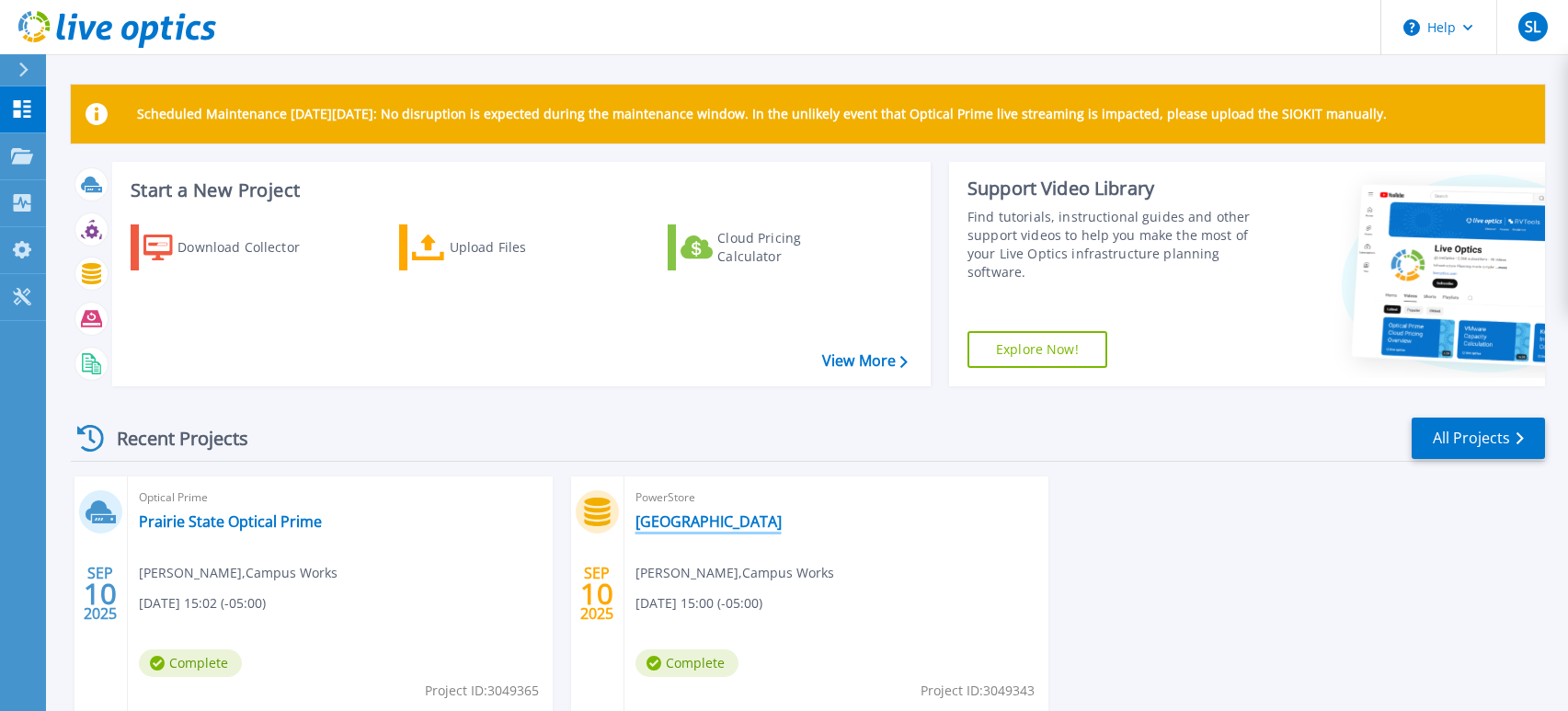
click at [686, 526] on link "[GEOGRAPHIC_DATA]" at bounding box center [708, 521] width 146 height 18
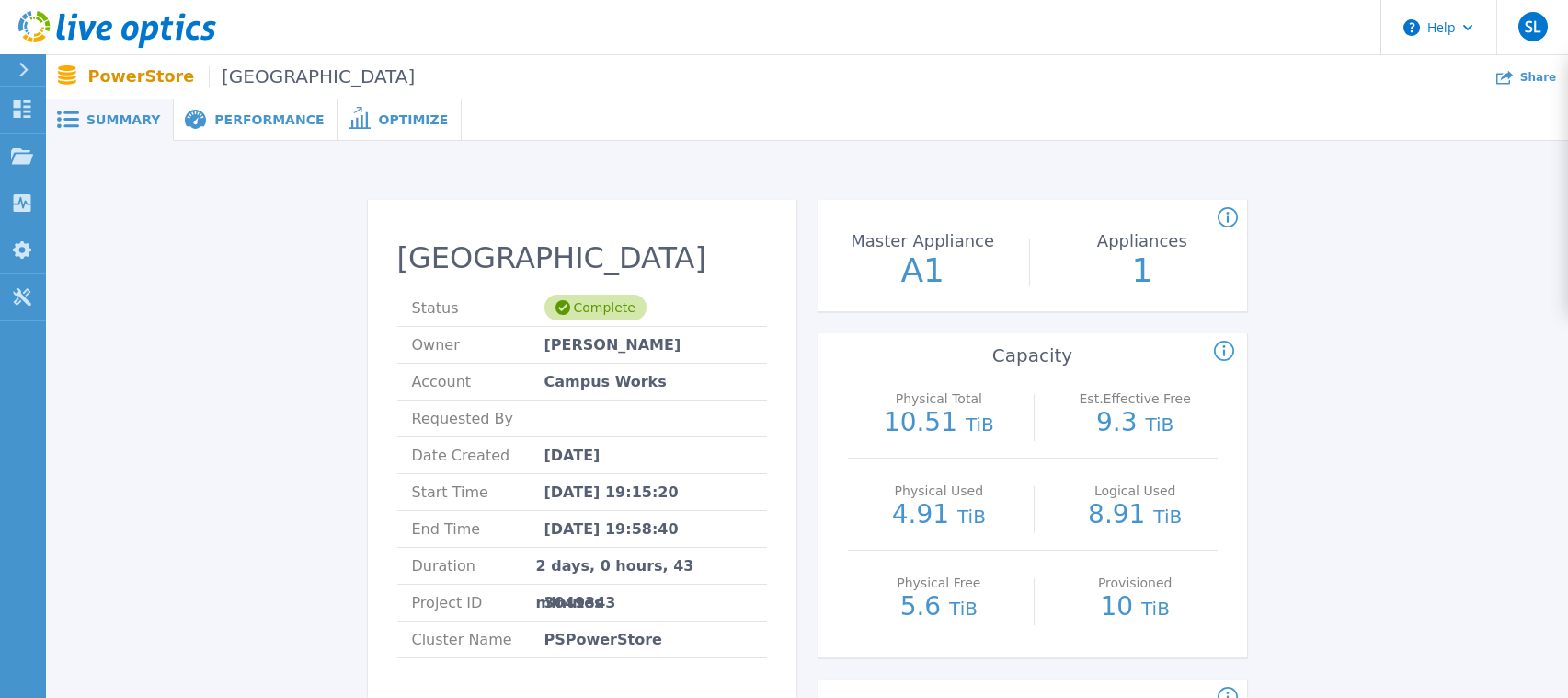
scroll to position [184, 0]
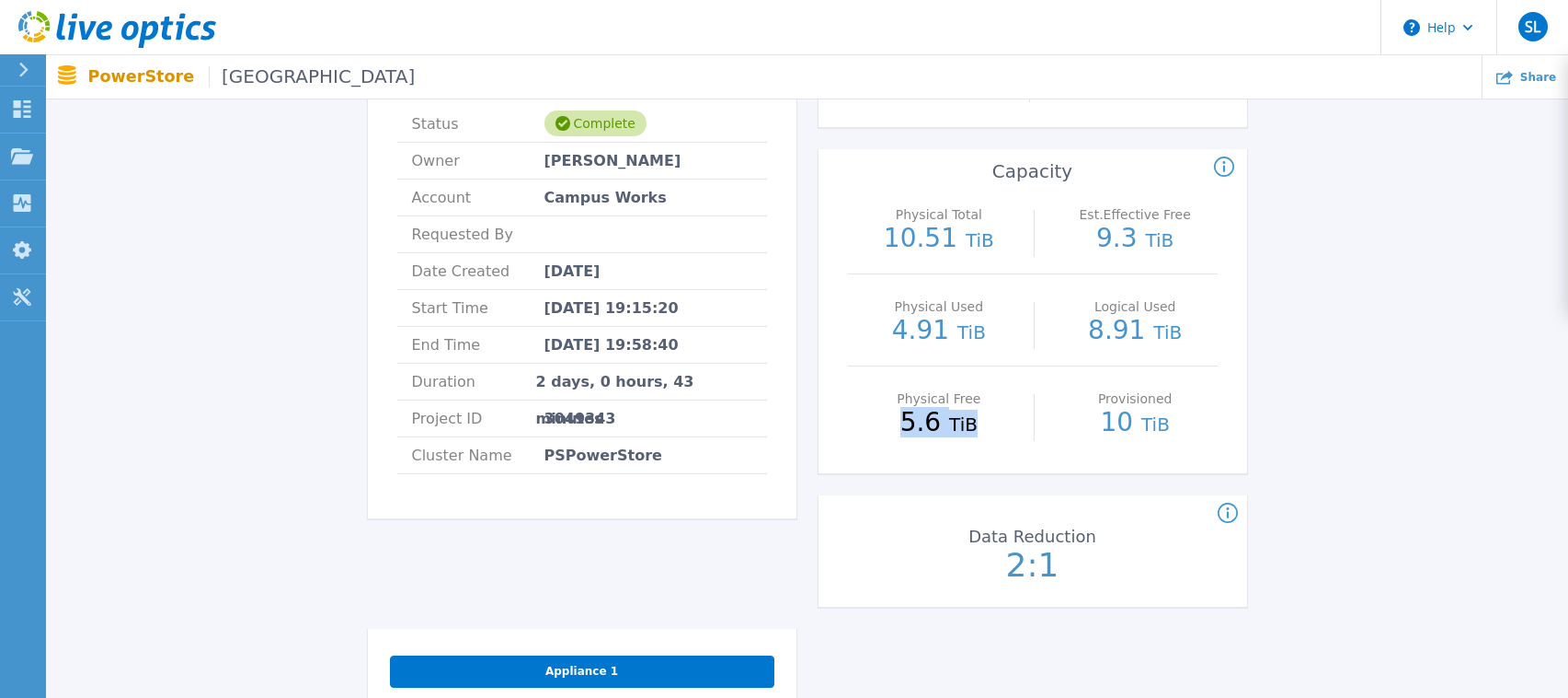
drag, startPoint x: 906, startPoint y: 420, endPoint x: 989, endPoint y: 428, distance: 83.4
click at [984, 425] on p "5.6 TiB" at bounding box center [939, 423] width 164 height 28
click at [990, 430] on p "5.6 TiB" at bounding box center [939, 423] width 164 height 28
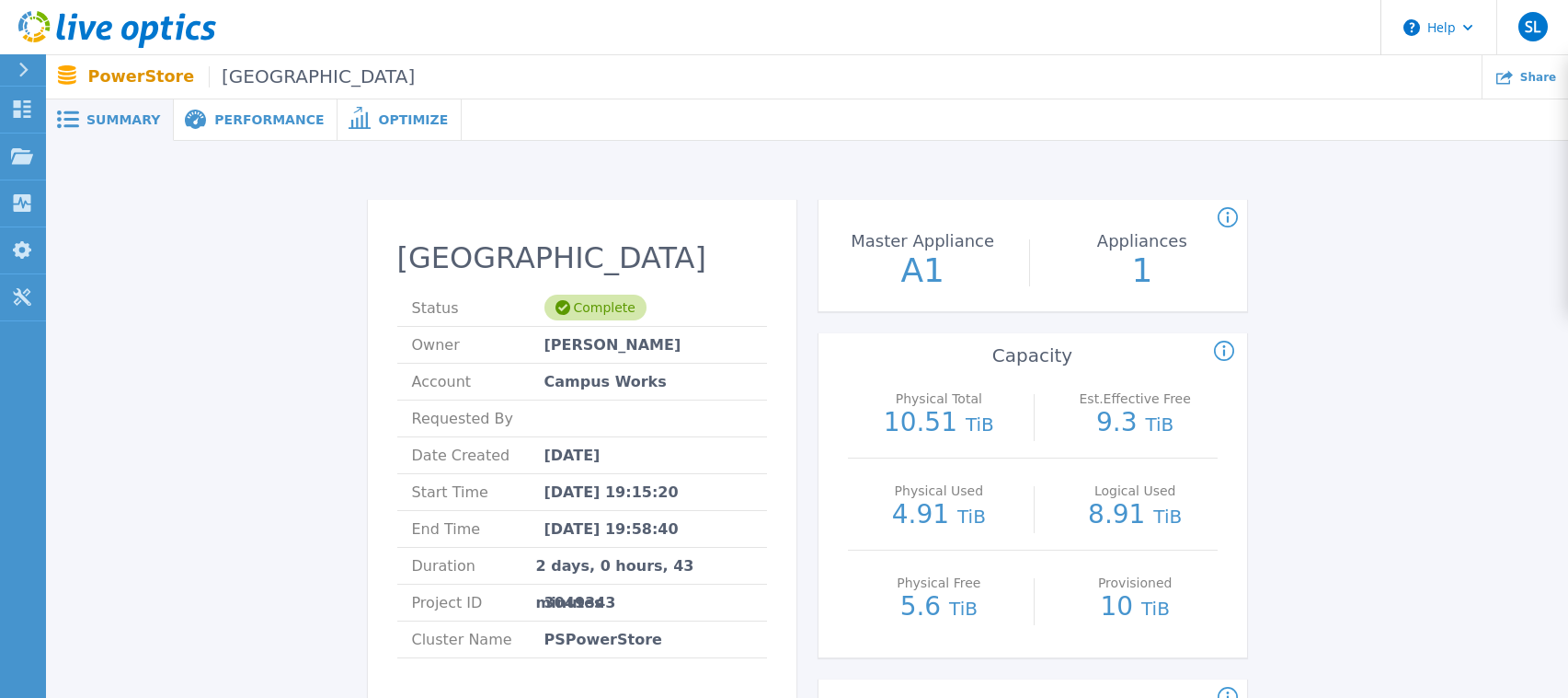
click at [17, 65] on div at bounding box center [31, 70] width 30 height 32
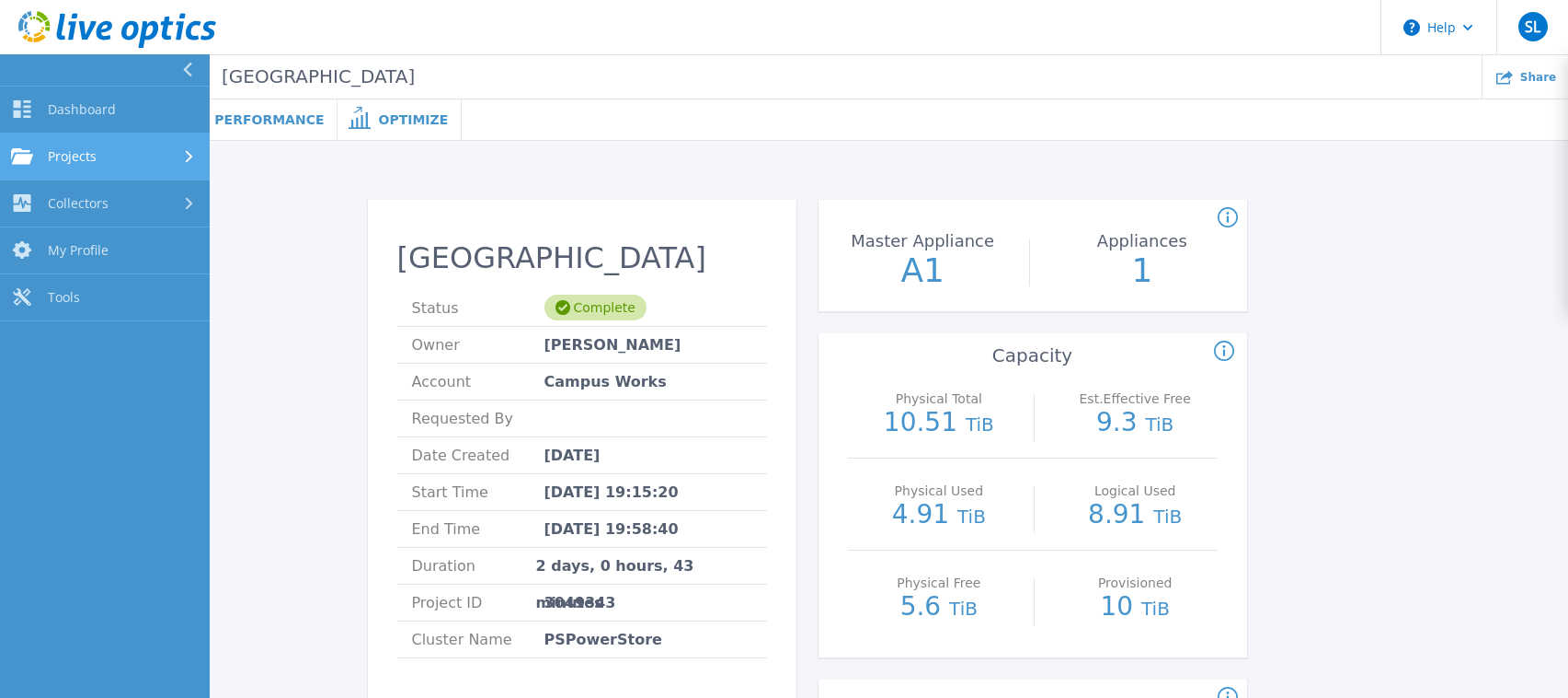
click at [62, 154] on span "Projects" at bounding box center [72, 156] width 49 height 16
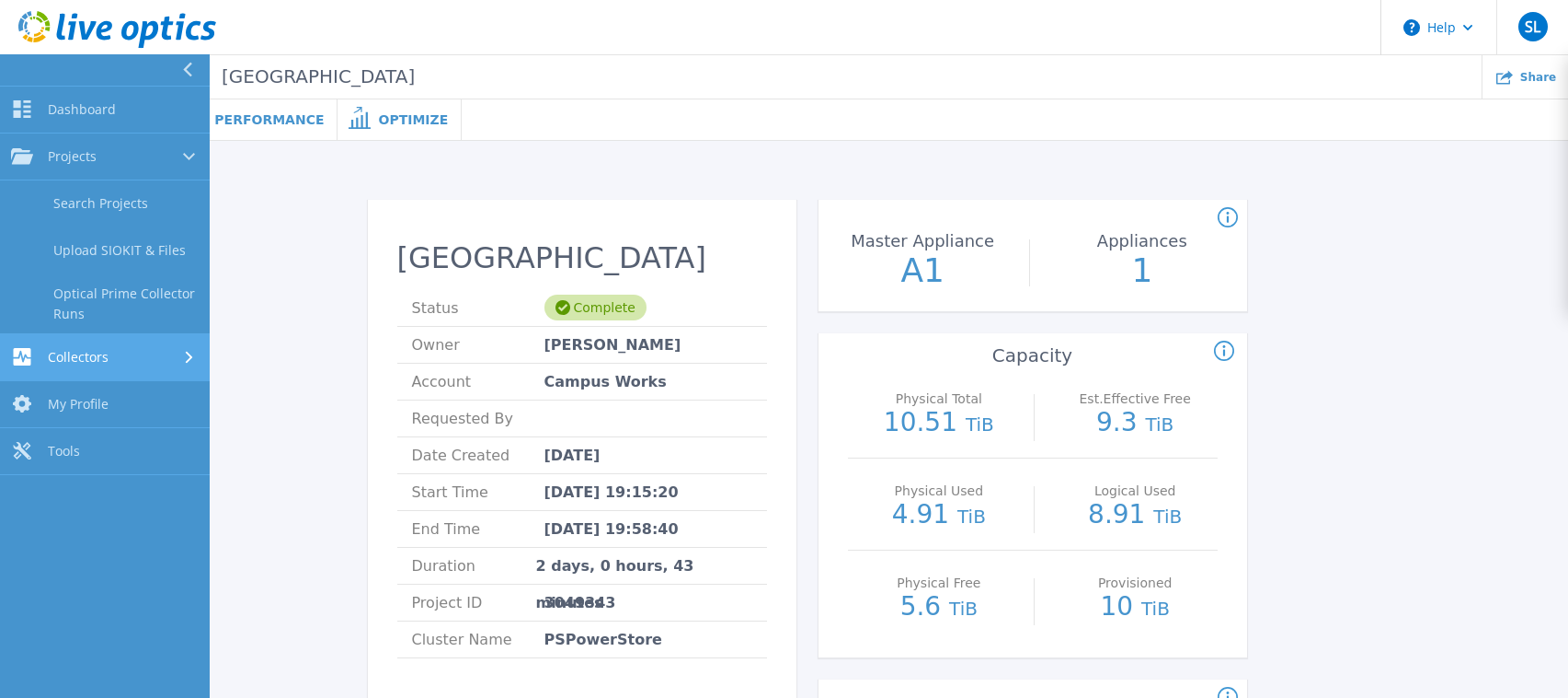
click at [68, 354] on span "Collectors" at bounding box center [78, 357] width 61 height 16
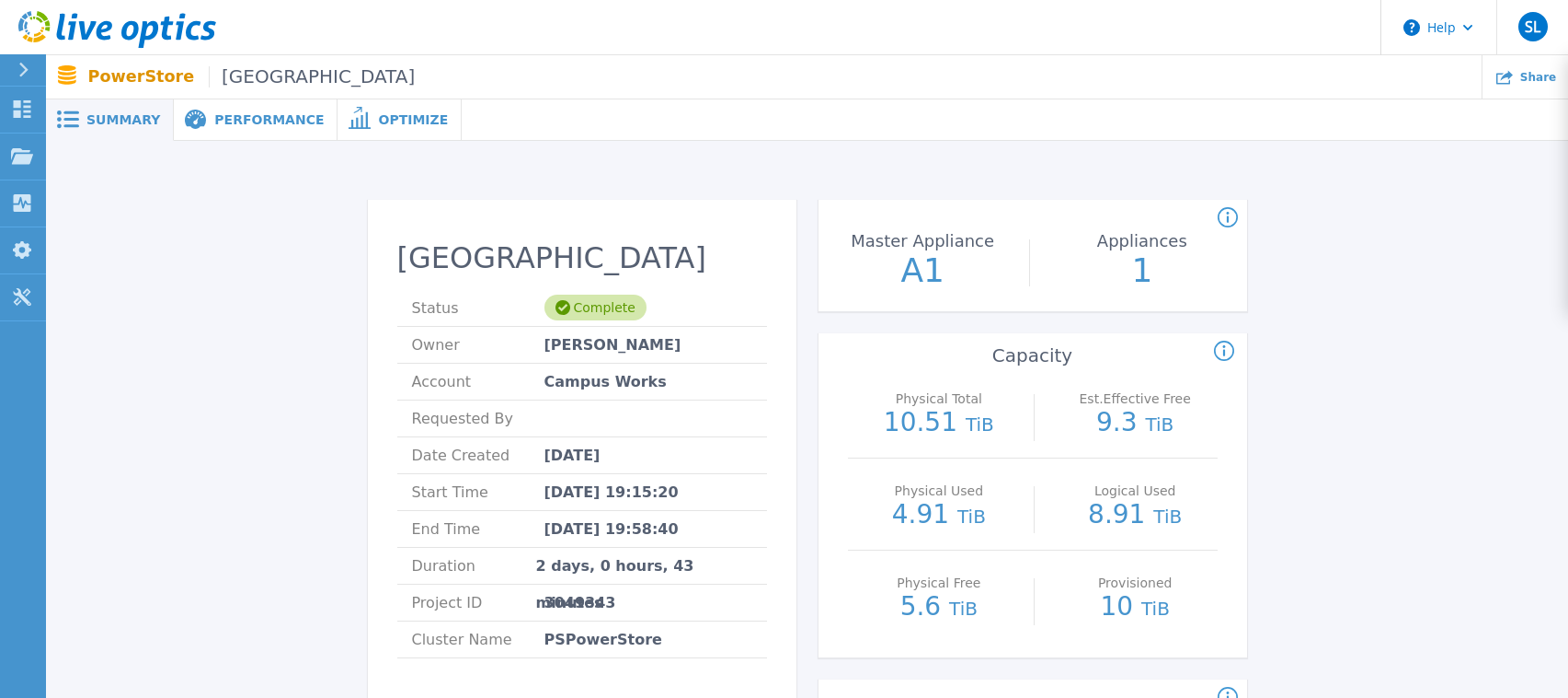
click at [254, 32] on header "Help SL End User Stephen Loeckle sloeckle@campusworksinc.com Campus Works My Pr…" at bounding box center [784, 28] width 1568 height 55
click at [1510, 79] on icon at bounding box center [1504, 76] width 16 height 16
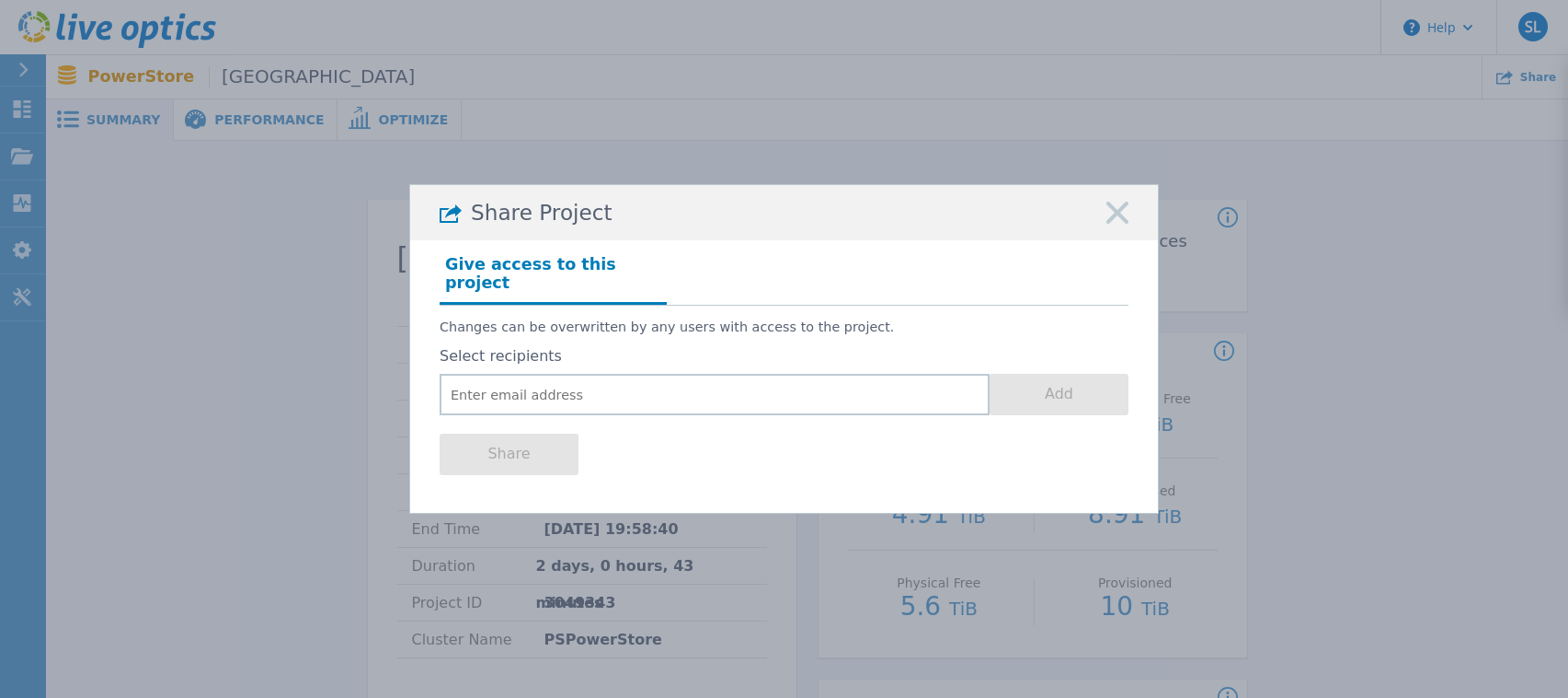
click at [1124, 216] on rect at bounding box center [1117, 212] width 24 height 24
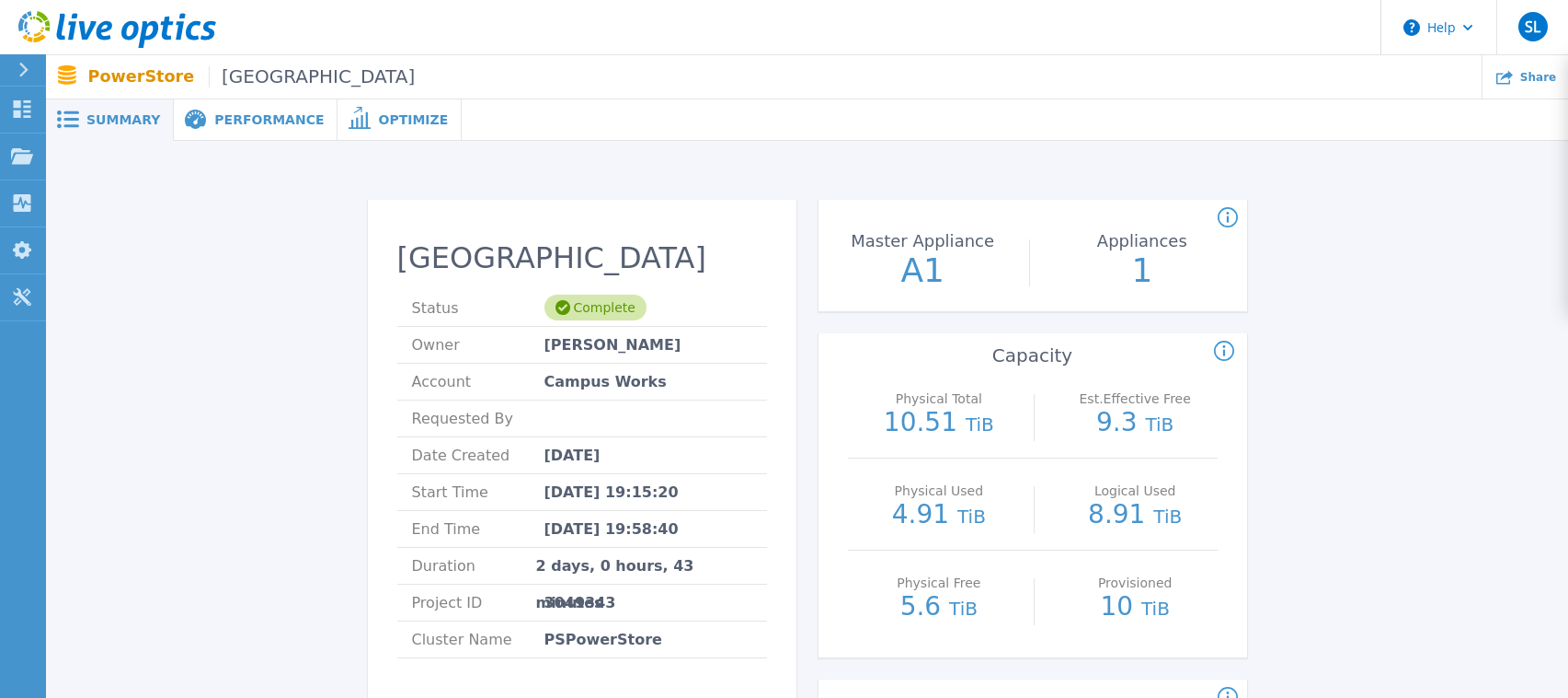
drag, startPoint x: 160, startPoint y: 337, endPoint x: 868, endPoint y: 160, distance: 729.8
drag, startPoint x: 297, startPoint y: 251, endPoint x: 215, endPoint y: 251, distance: 82.0
drag, startPoint x: 215, startPoint y: 251, endPoint x: 184, endPoint y: 247, distance: 31.3
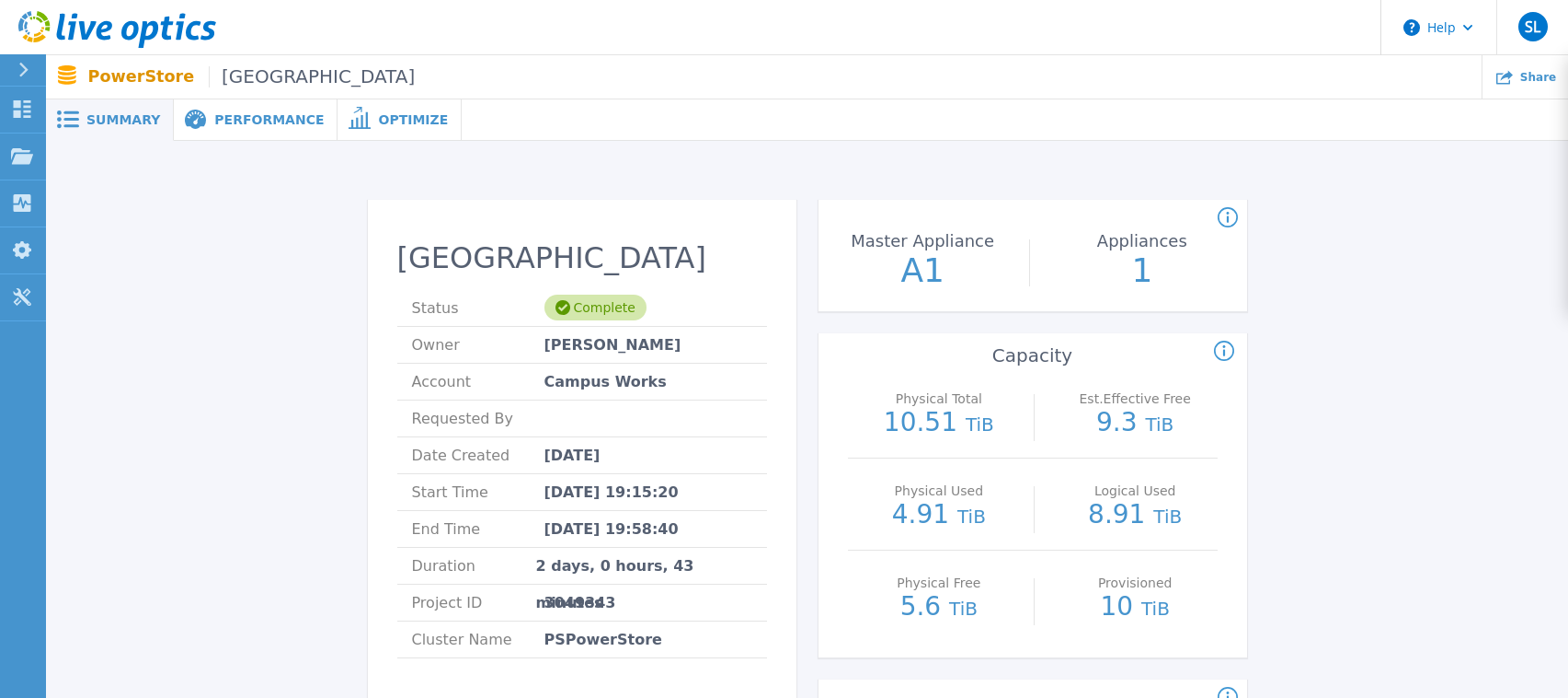
drag, startPoint x: 184, startPoint y: 247, endPoint x: 160, endPoint y: 241, distance: 24.7
drag, startPoint x: 160, startPoint y: 241, endPoint x: 118, endPoint y: 233, distance: 42.8
drag, startPoint x: 118, startPoint y: 233, endPoint x: 89, endPoint y: 231, distance: 29.1
drag, startPoint x: 569, startPoint y: 154, endPoint x: 156, endPoint y: 167, distance: 413.2
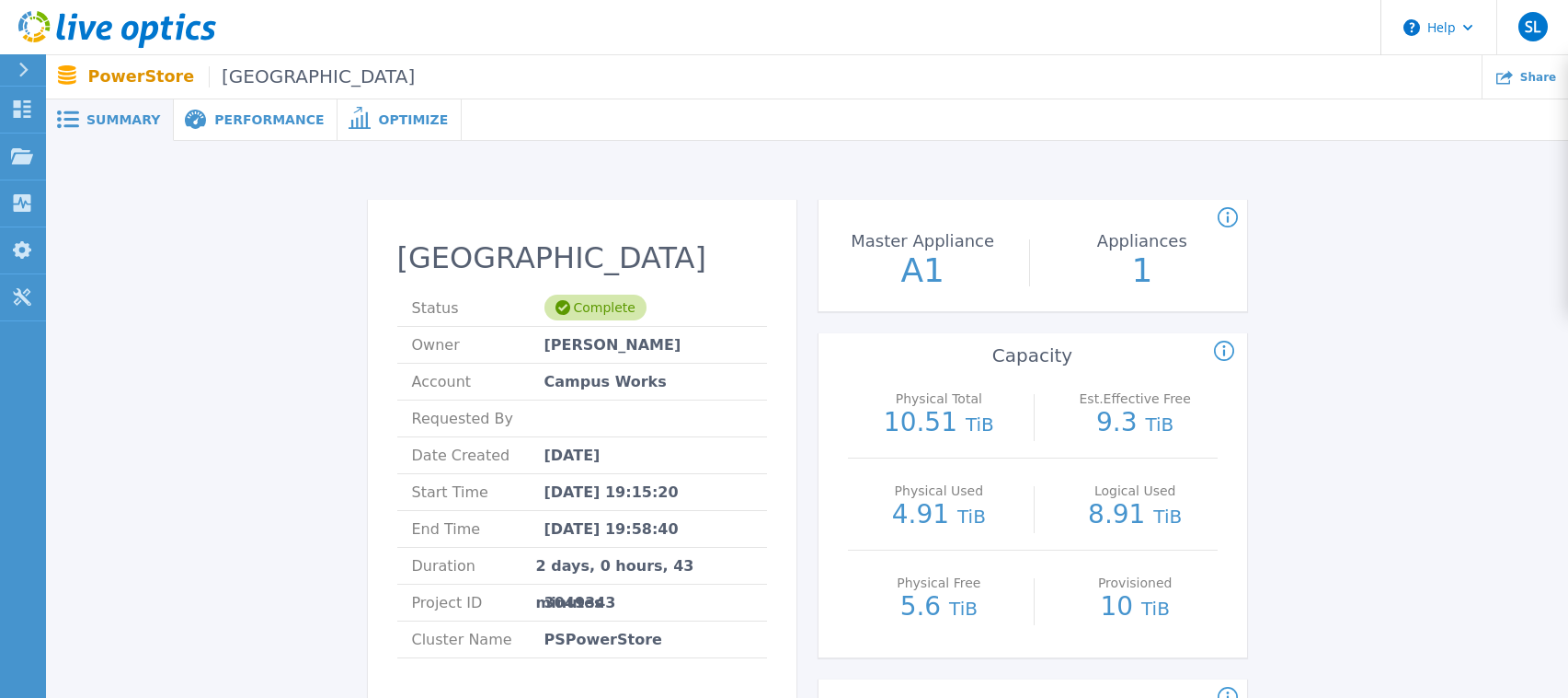
drag, startPoint x: 156, startPoint y: 167, endPoint x: 103, endPoint y: 166, distance: 53.0
drag, startPoint x: 103, startPoint y: 166, endPoint x: 86, endPoint y: 170, distance: 17.5
click at [214, 116] on span "Performance" at bounding box center [268, 119] width 110 height 12
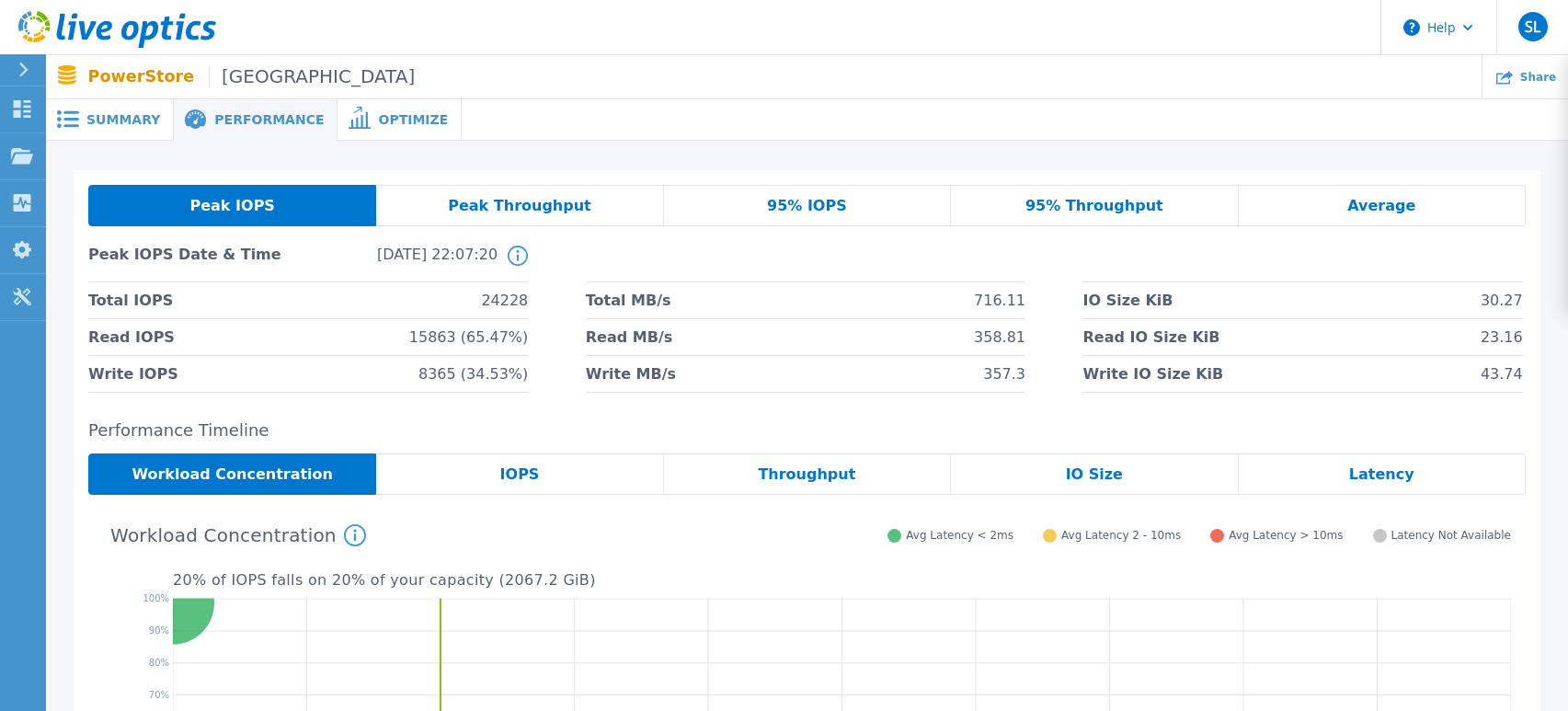
click at [380, 118] on span "Optimize" at bounding box center [413, 118] width 70 height 12
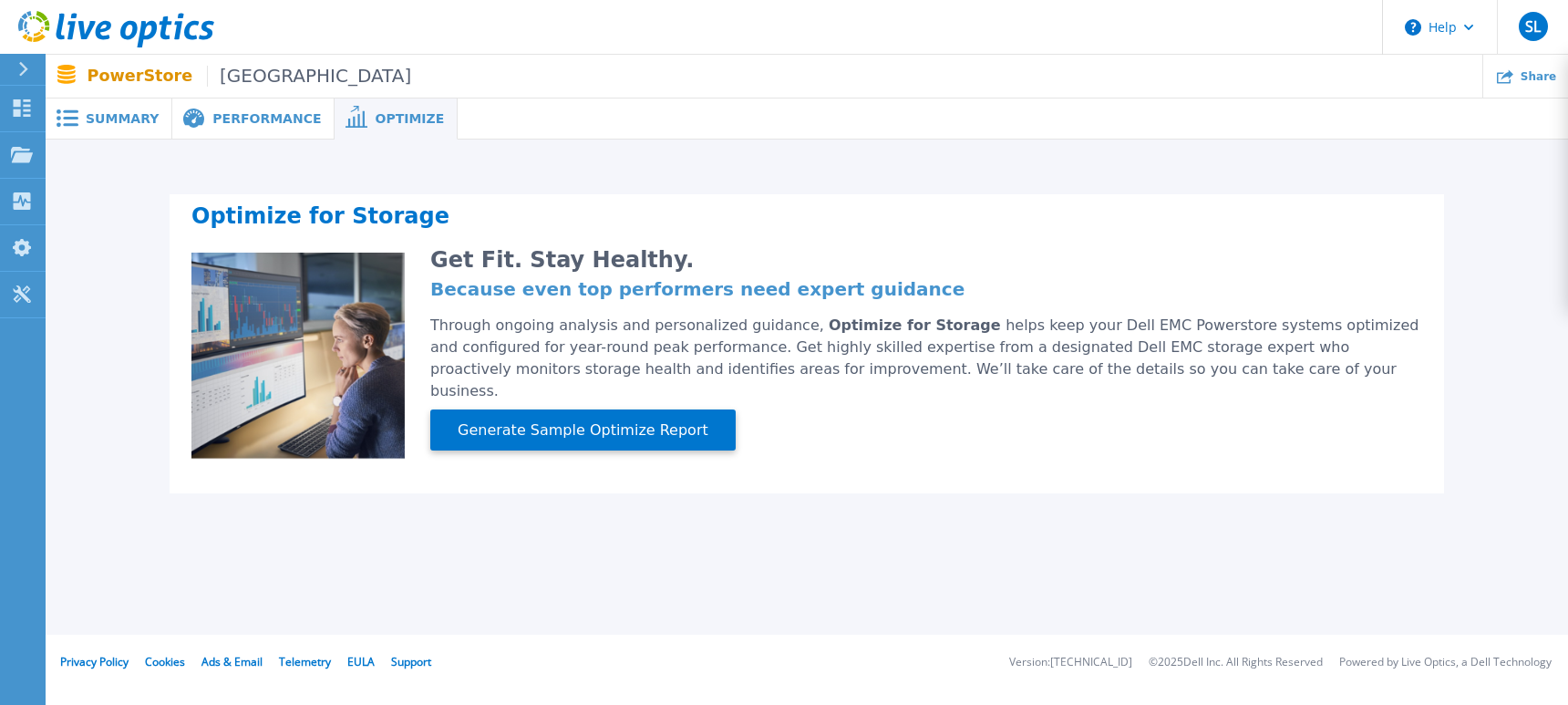
click at [109, 114] on span "Summary" at bounding box center [121, 118] width 73 height 12
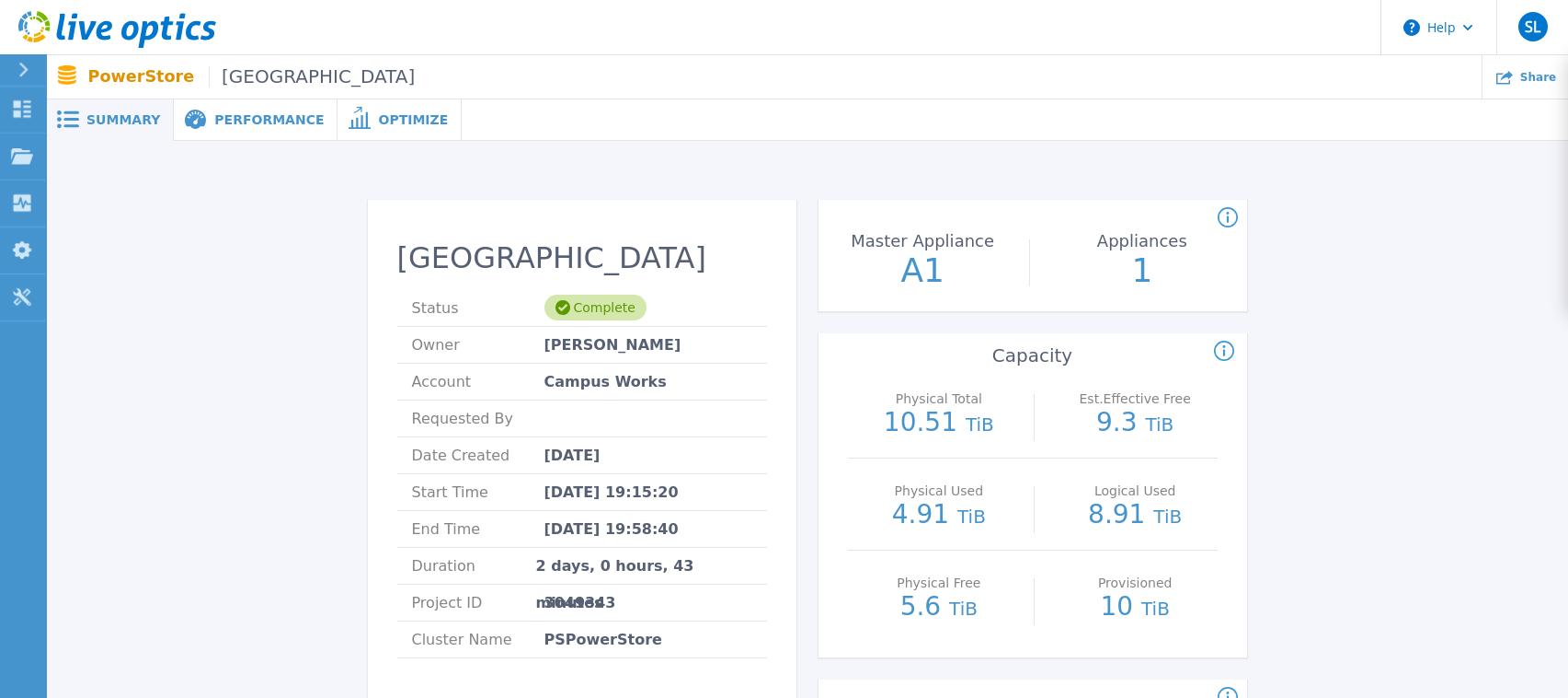
click at [218, 82] on span "Prairie State" at bounding box center [311, 76] width 206 height 21
drag, startPoint x: 280, startPoint y: 252, endPoint x: 183, endPoint y: 253, distance: 97.0
drag, startPoint x: 183, startPoint y: 253, endPoint x: 148, endPoint y: 247, distance: 35.5
drag, startPoint x: 148, startPoint y: 247, endPoint x: 110, endPoint y: 248, distance: 38.0
drag, startPoint x: 110, startPoint y: 248, endPoint x: 98, endPoint y: 248, distance: 12.0
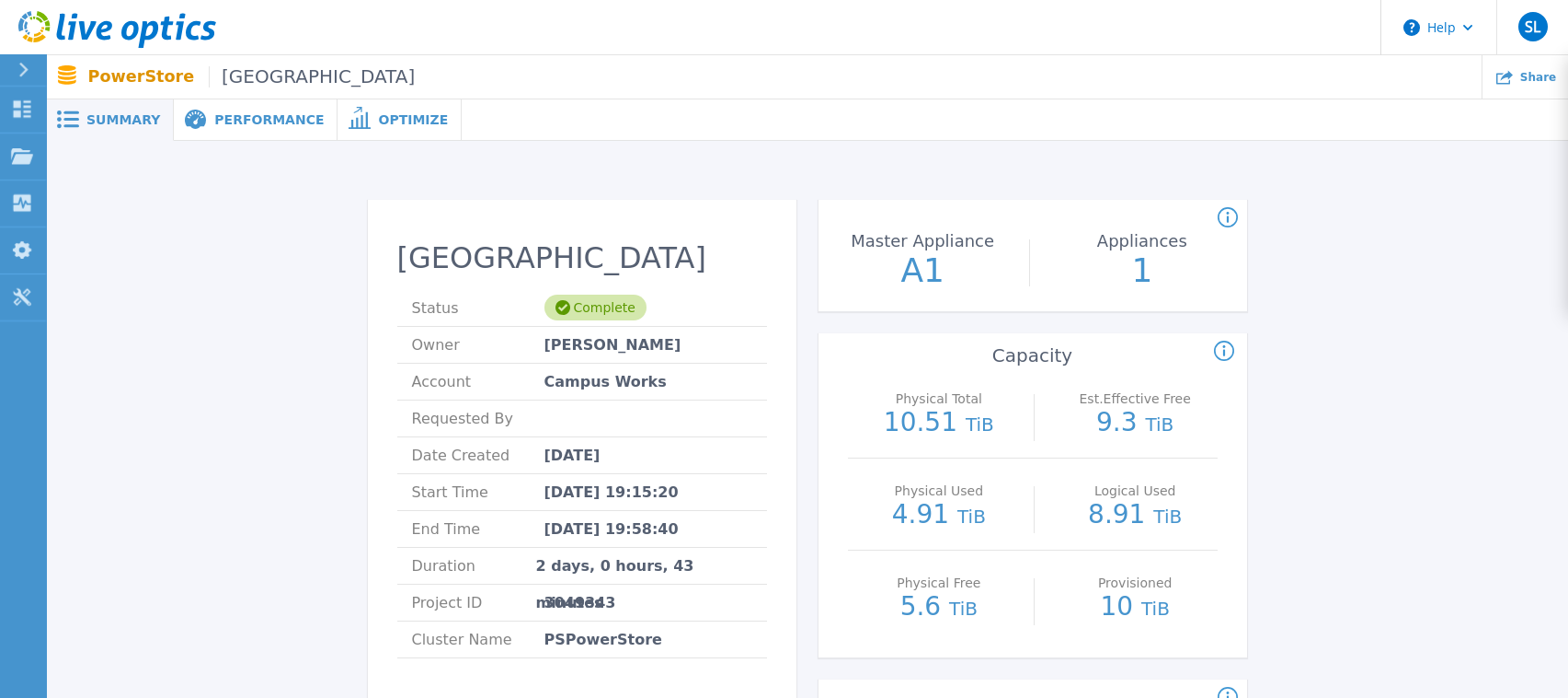
click at [58, 110] on p "Dashboard" at bounding box center [81, 110] width 68 height 48
